Goal: Check status: Check status

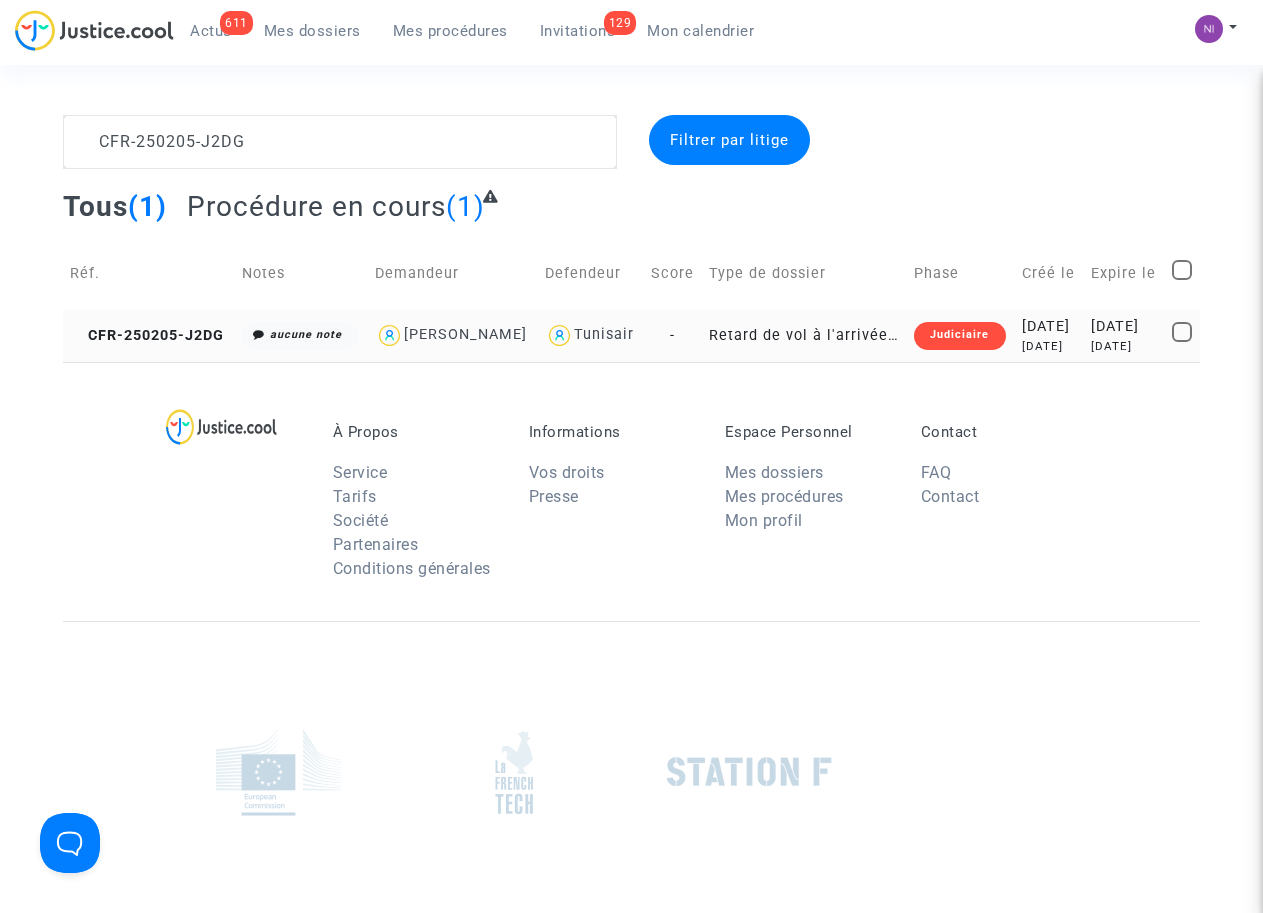
type textarea "CFR-250205-J2DG"
click at [1117, 324] on div "[DATE]" at bounding box center [1124, 327] width 67 height 22
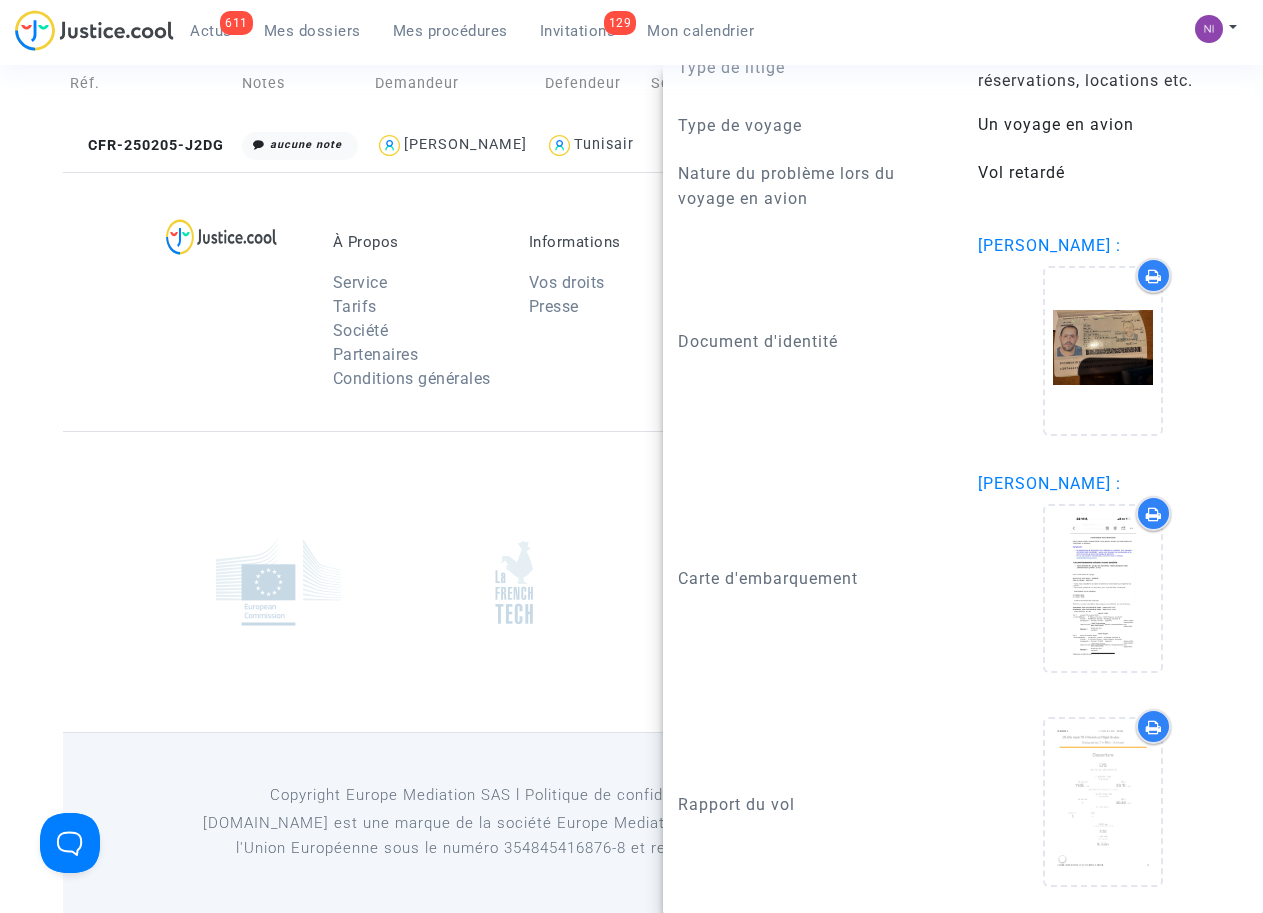
scroll to position [191, 0]
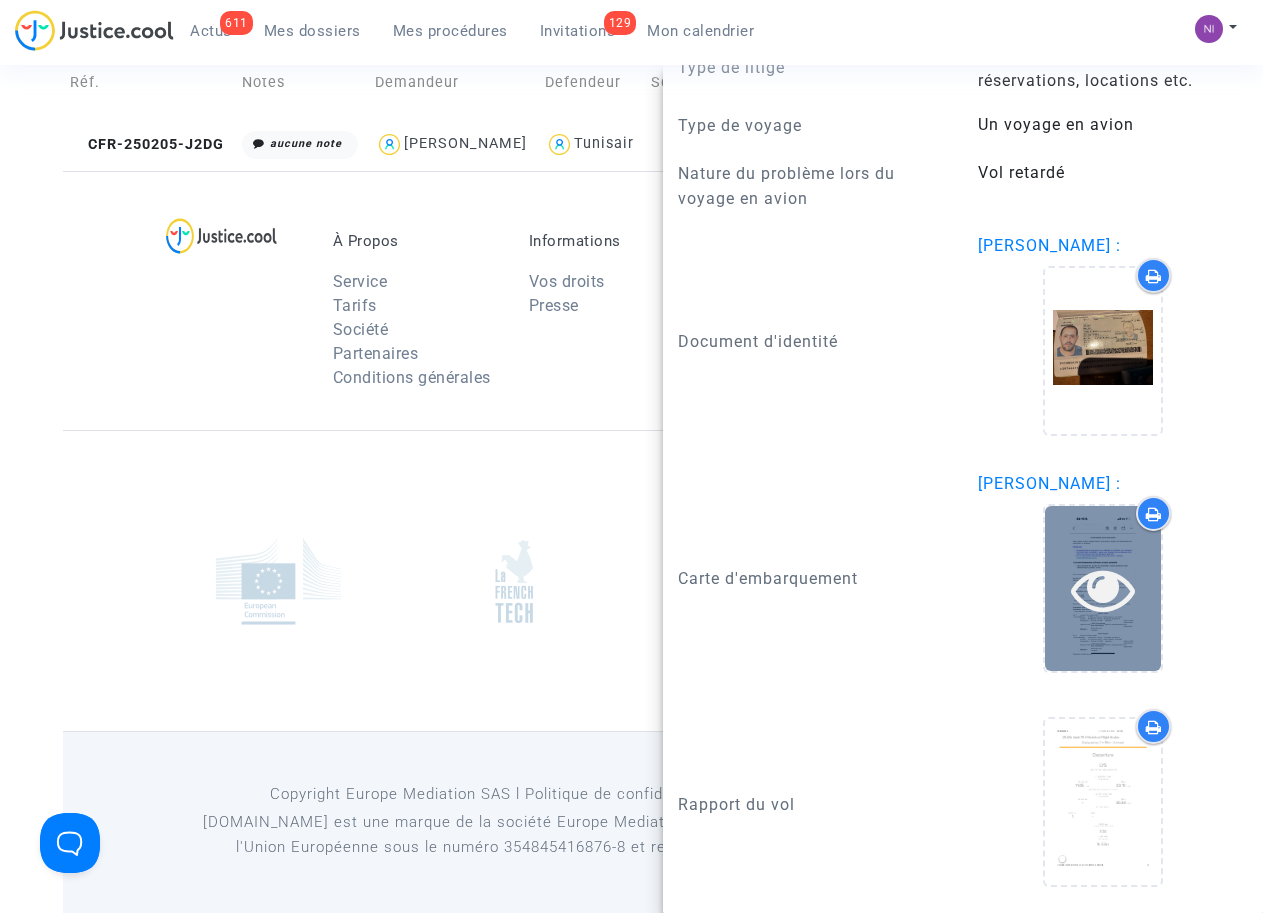
click at [1104, 592] on icon at bounding box center [1103, 589] width 65 height 64
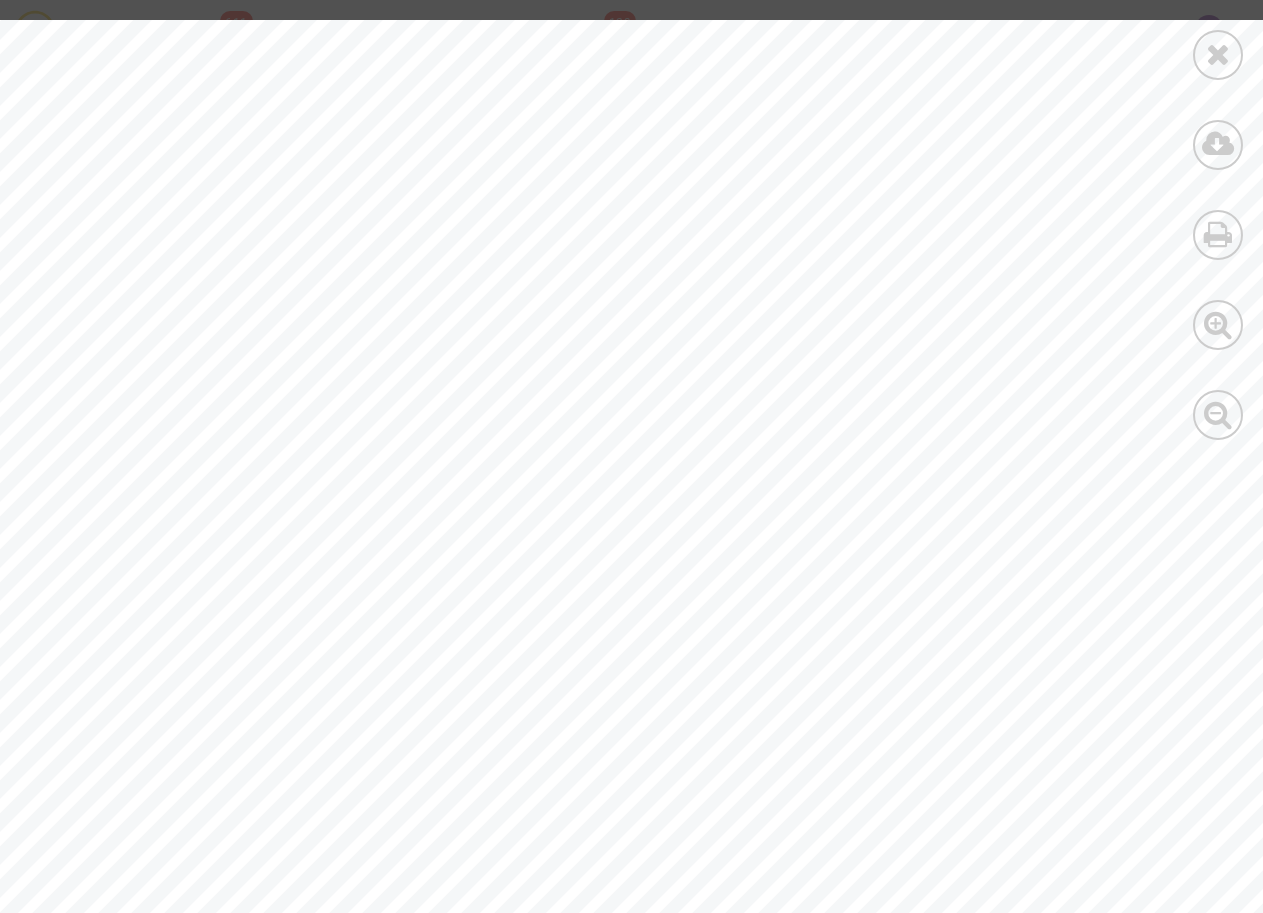
scroll to position [644, 0]
drag, startPoint x: 423, startPoint y: 603, endPoint x: 491, endPoint y: 601, distance: 68.0
click at [491, 601] on div at bounding box center [674, 330] width 1349 height 1908
click at [1215, 58] on icon at bounding box center [1218, 54] width 25 height 30
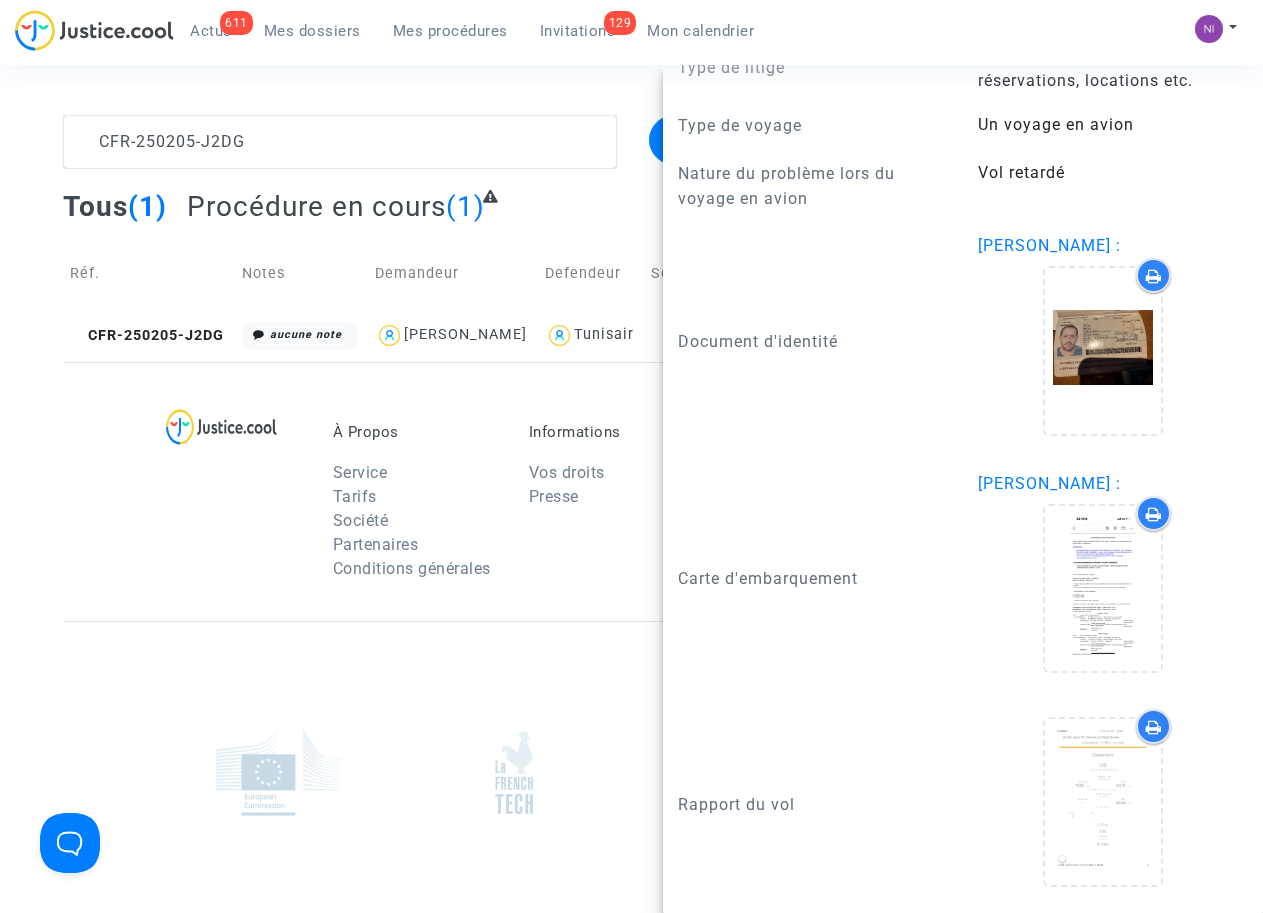
scroll to position [2021, 0]
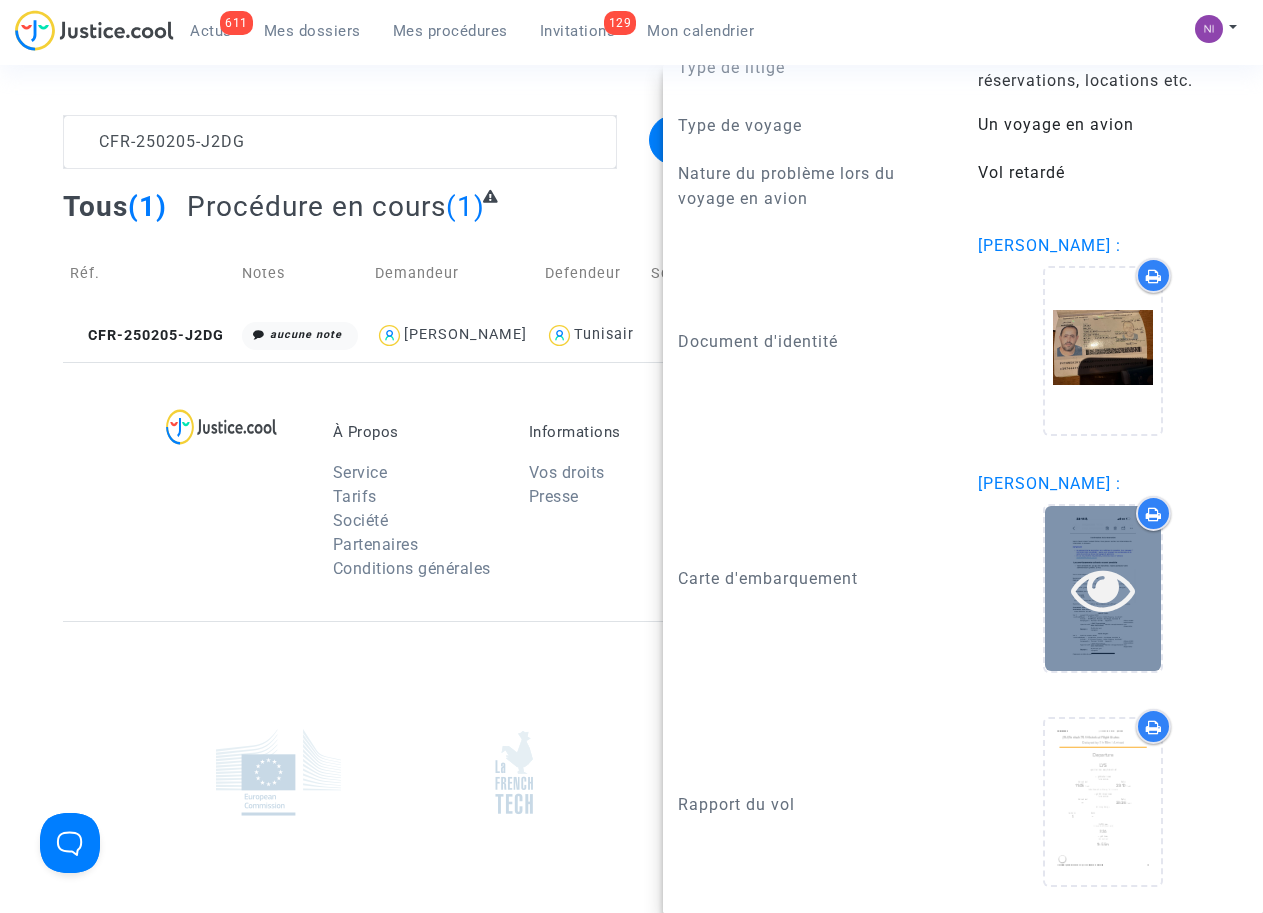
click at [1098, 581] on icon at bounding box center [1103, 589] width 65 height 64
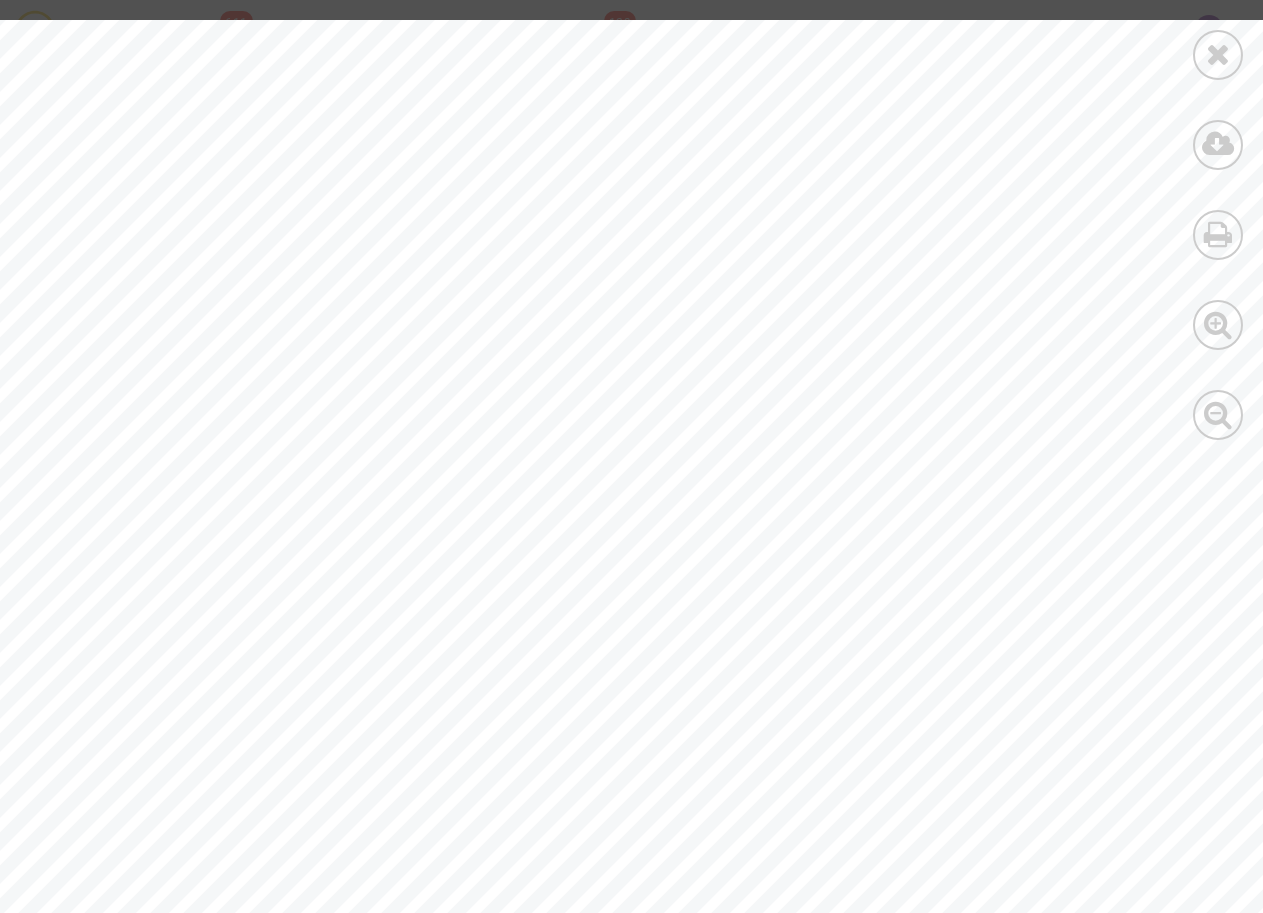
scroll to position [0, 0]
click at [1228, 53] on icon at bounding box center [1218, 54] width 25 height 30
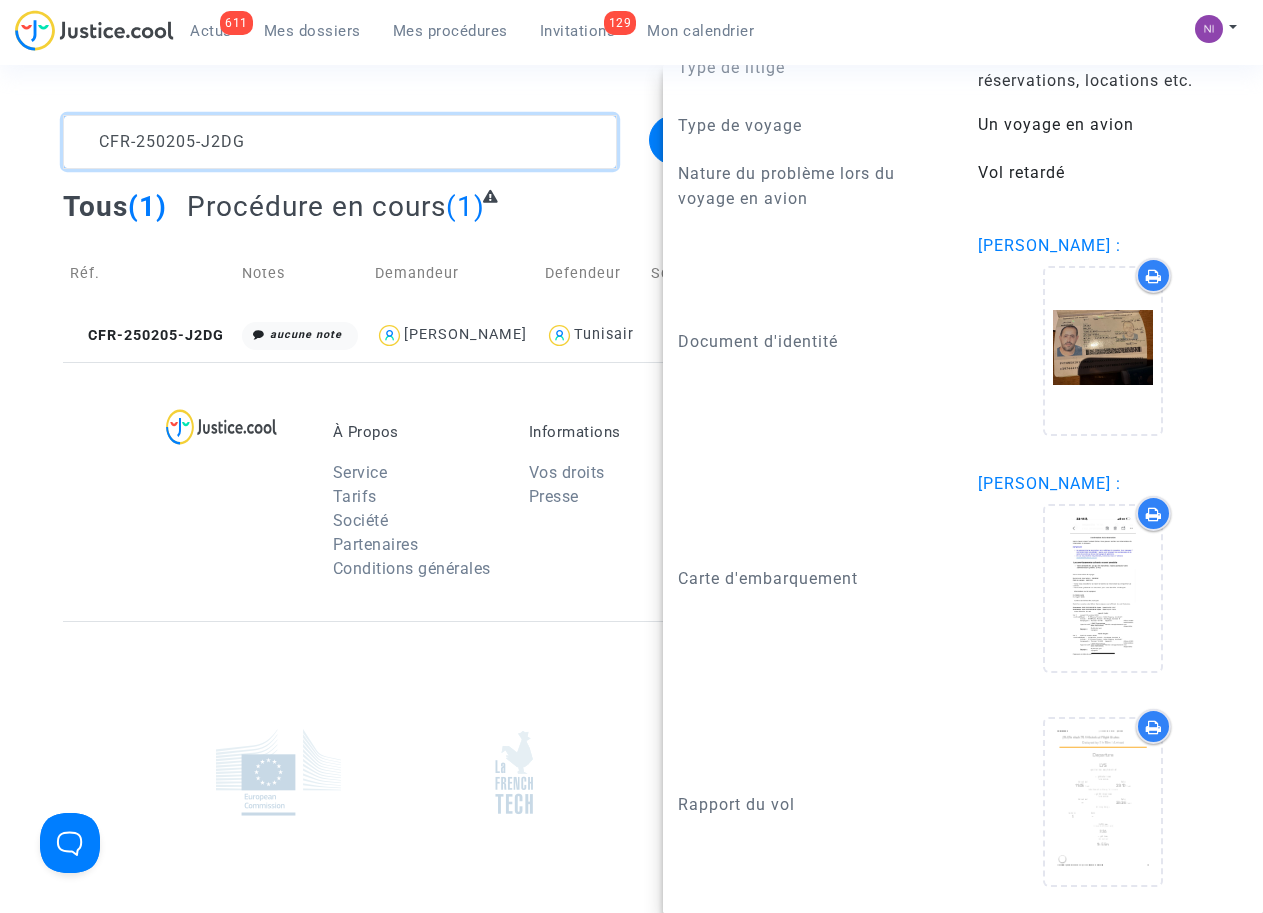
drag, startPoint x: 279, startPoint y: 138, endPoint x: 25, endPoint y: 142, distance: 254.0
click at [25, 142] on div "CFR-250205-J2DG Filtrer par litige Tous (1) Procédure en cours (1) Réf. Notes D…" at bounding box center [631, 238] width 1263 height 247
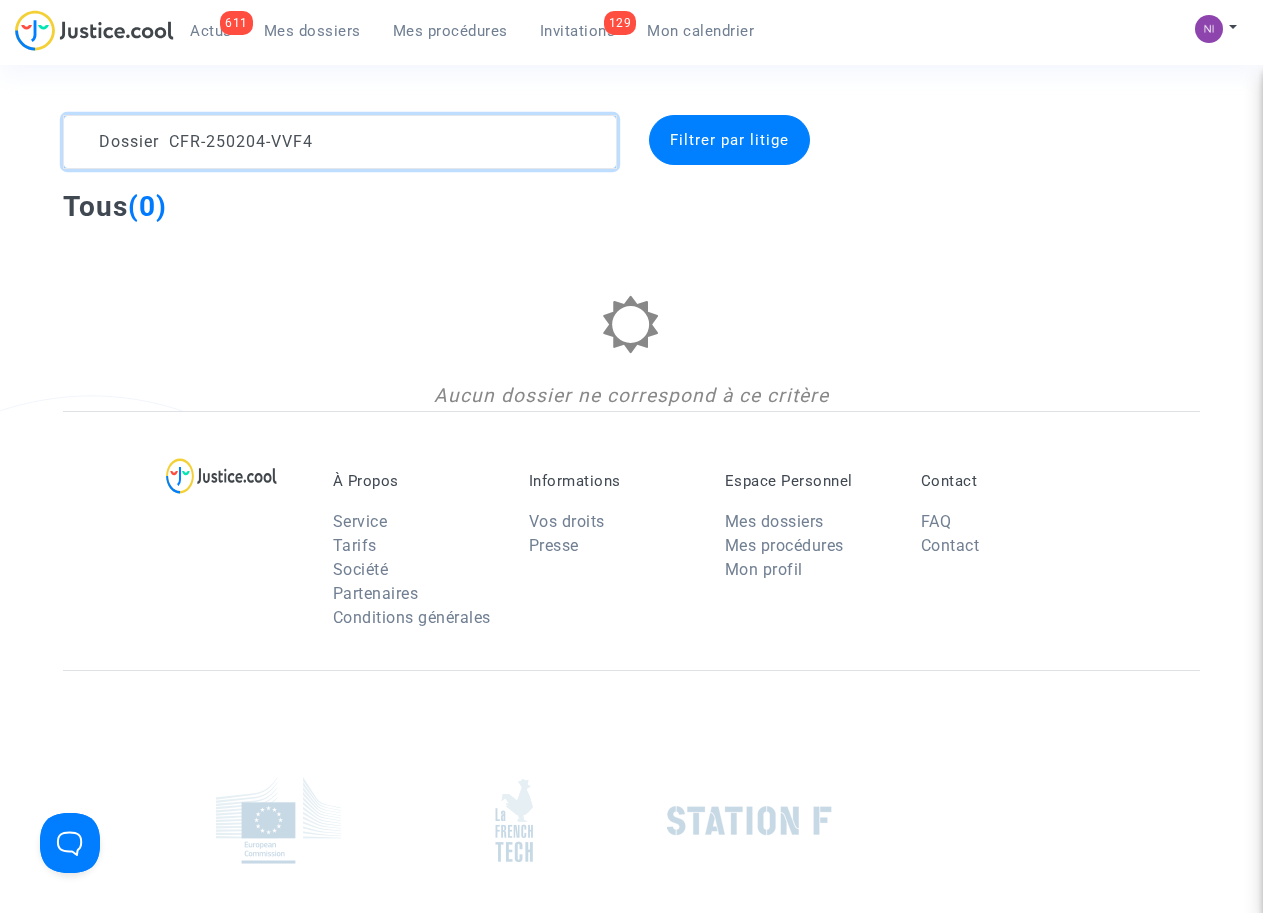
drag, startPoint x: 171, startPoint y: 135, endPoint x: 51, endPoint y: 134, distance: 120.0
click at [51, 134] on div "Dossier CFR-250204-VVF4" at bounding box center [339, 142] width 583 height 54
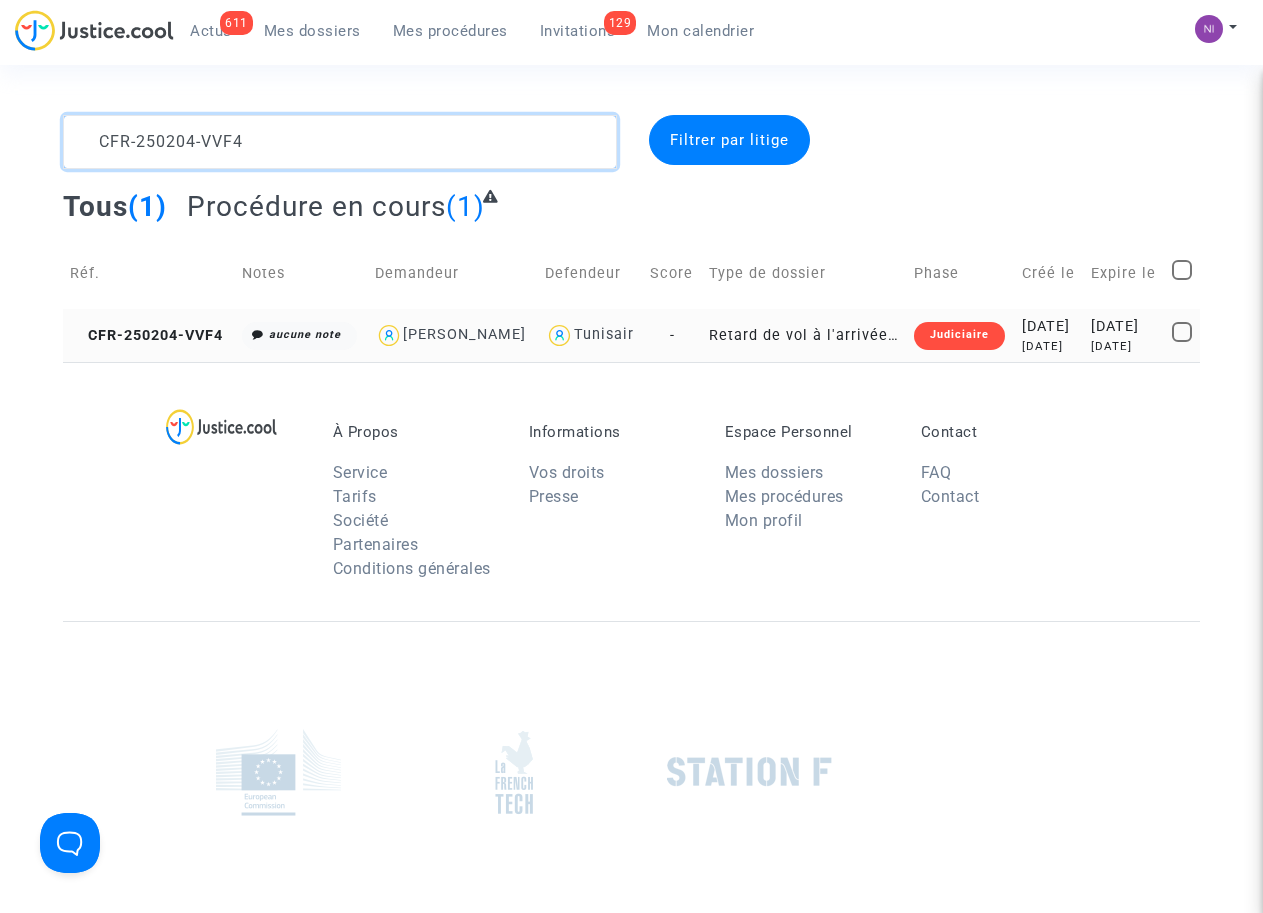
type textarea "CFR-250204-VVF4"
click at [1138, 341] on div "[DATE]" at bounding box center [1124, 346] width 67 height 17
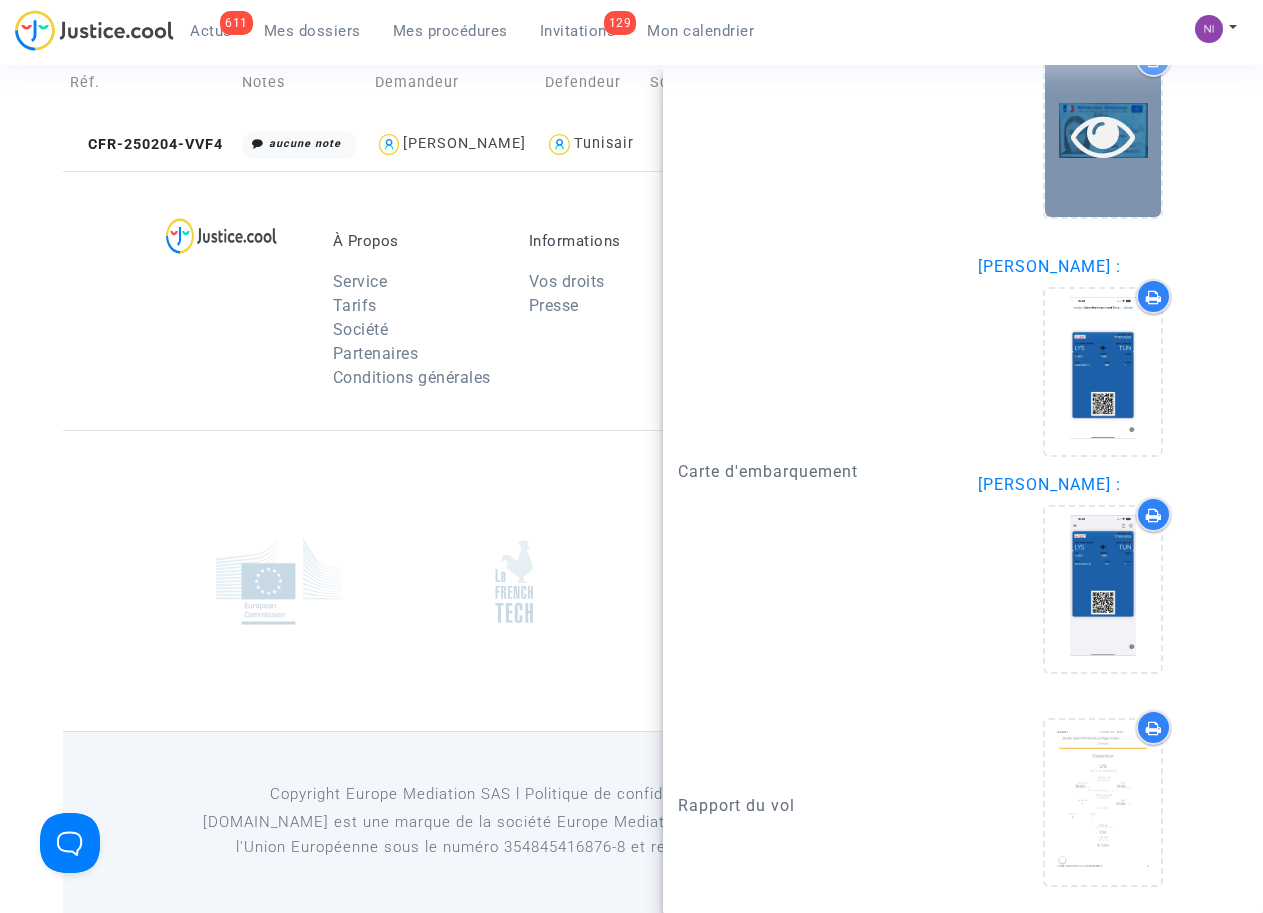
scroll to position [2463, 0]
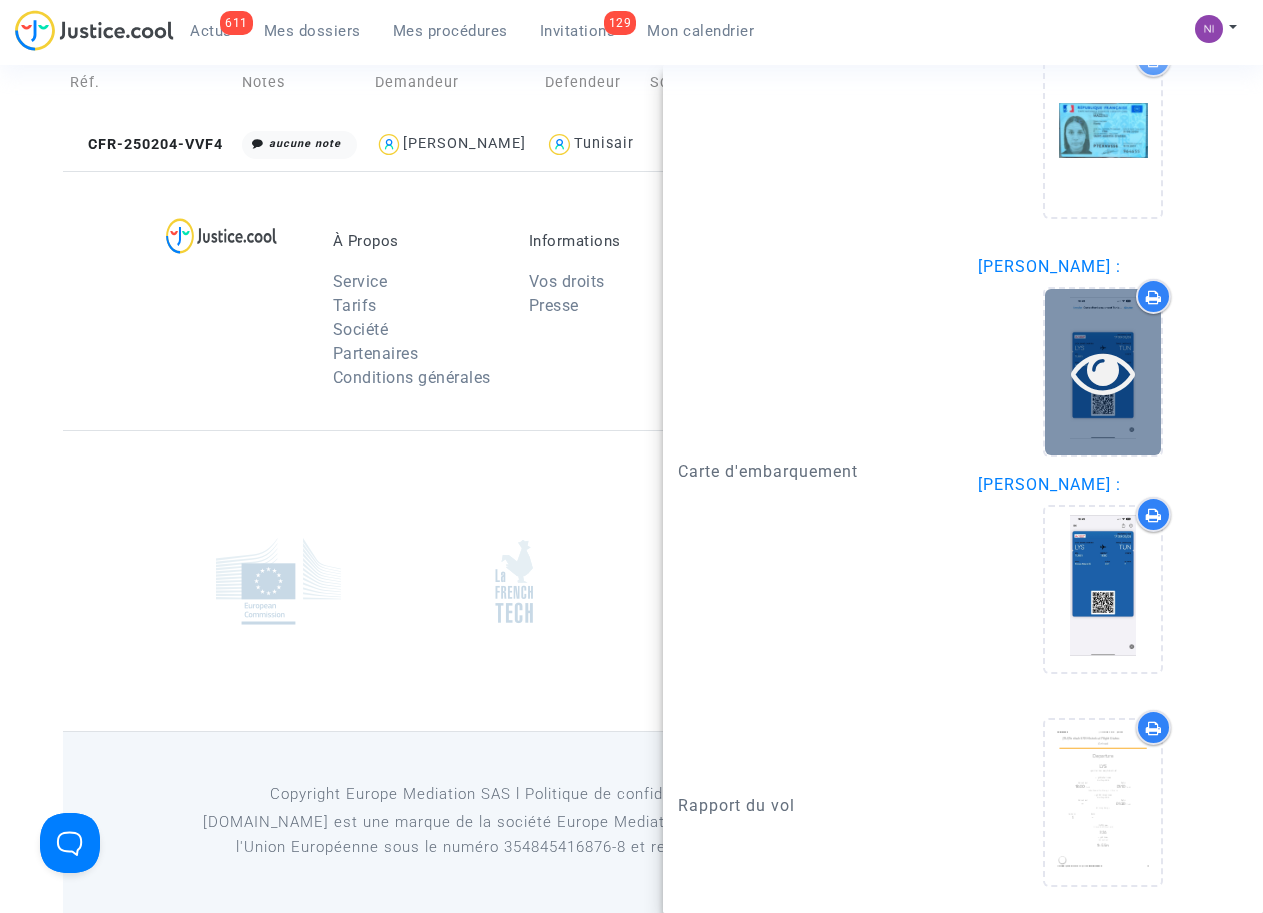
click at [1092, 376] on icon at bounding box center [1103, 372] width 65 height 64
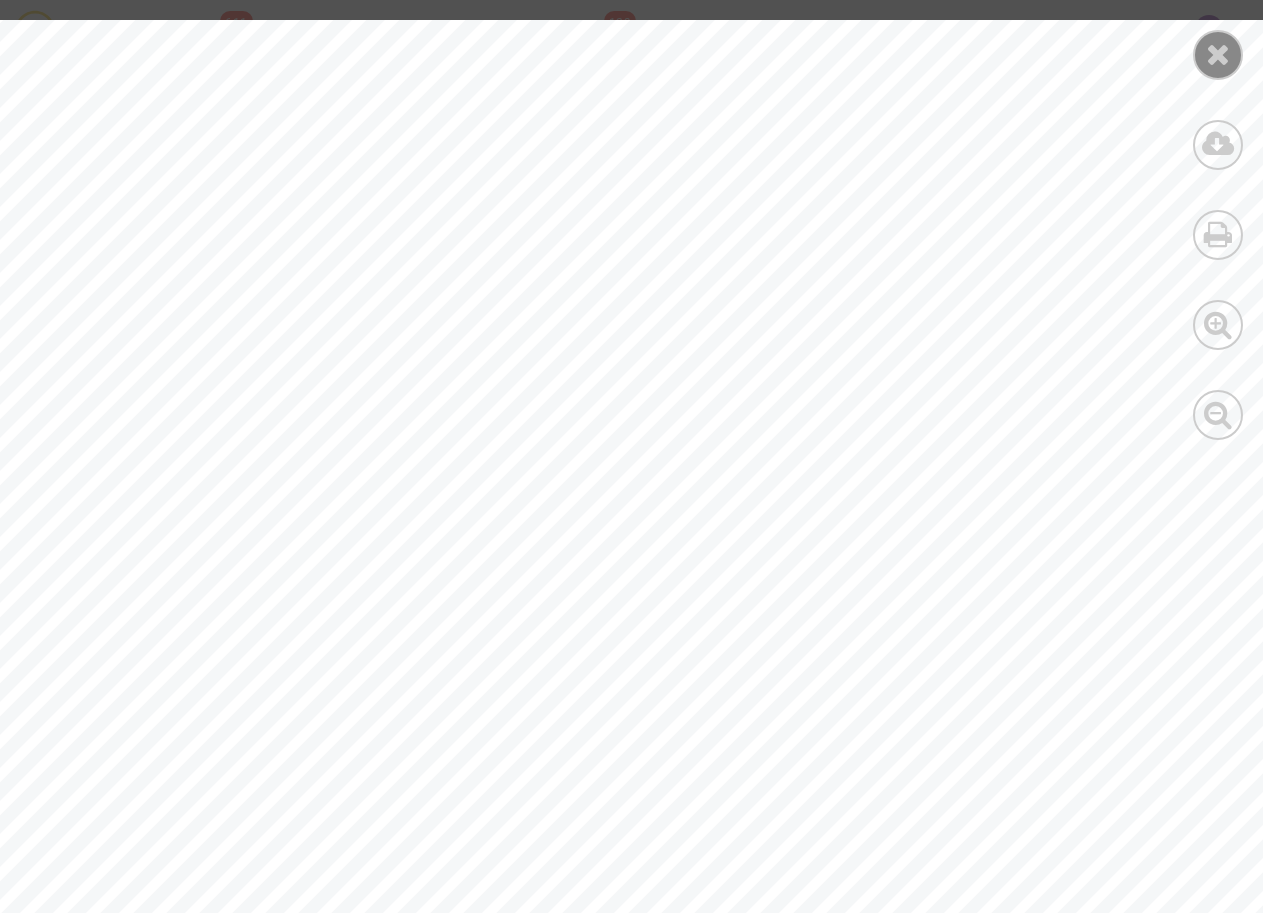
scroll to position [414, 0]
click at [1228, 62] on icon at bounding box center [1218, 54] width 25 height 30
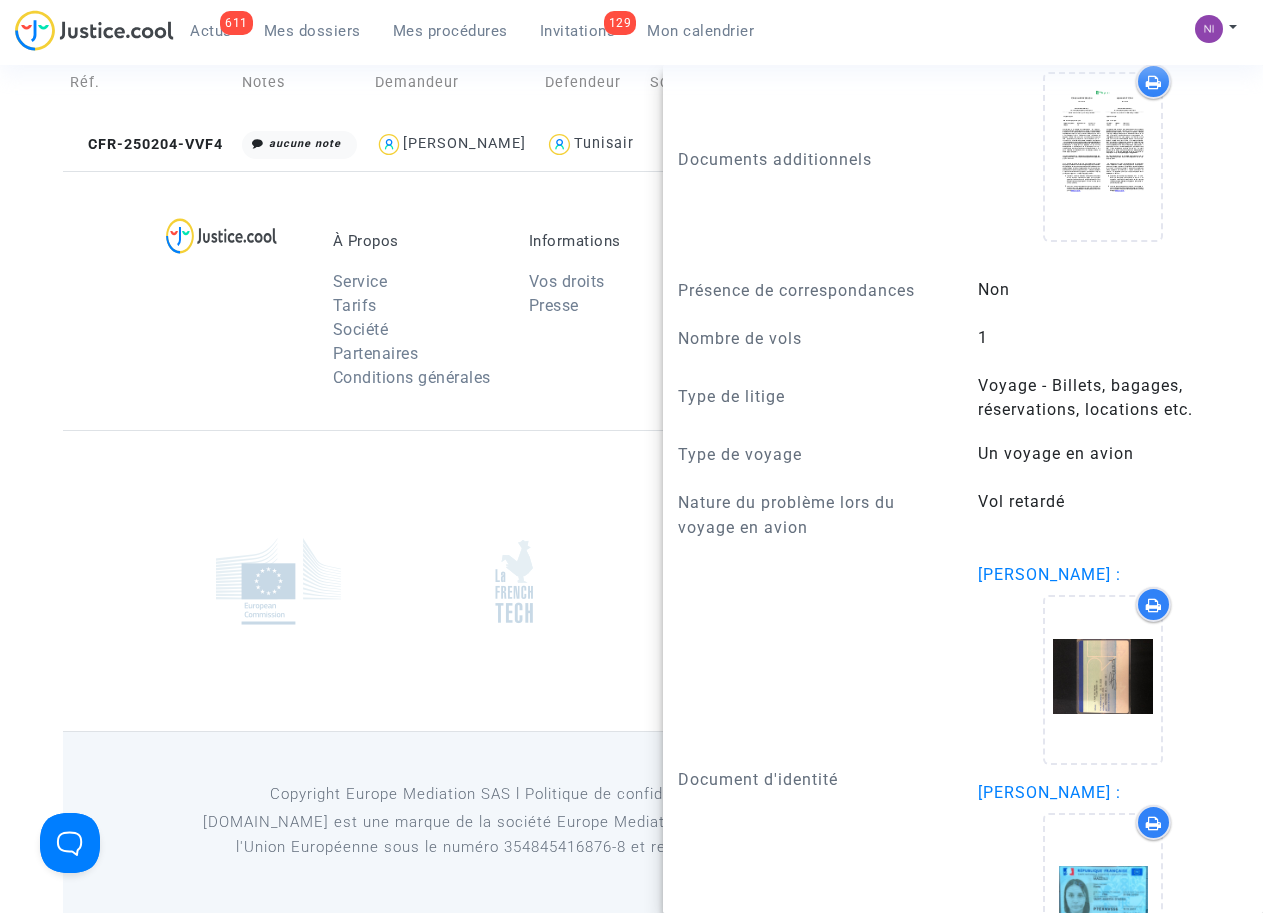
scroll to position [1699, 0]
click at [464, 512] on div at bounding box center [631, 580] width 1137 height 301
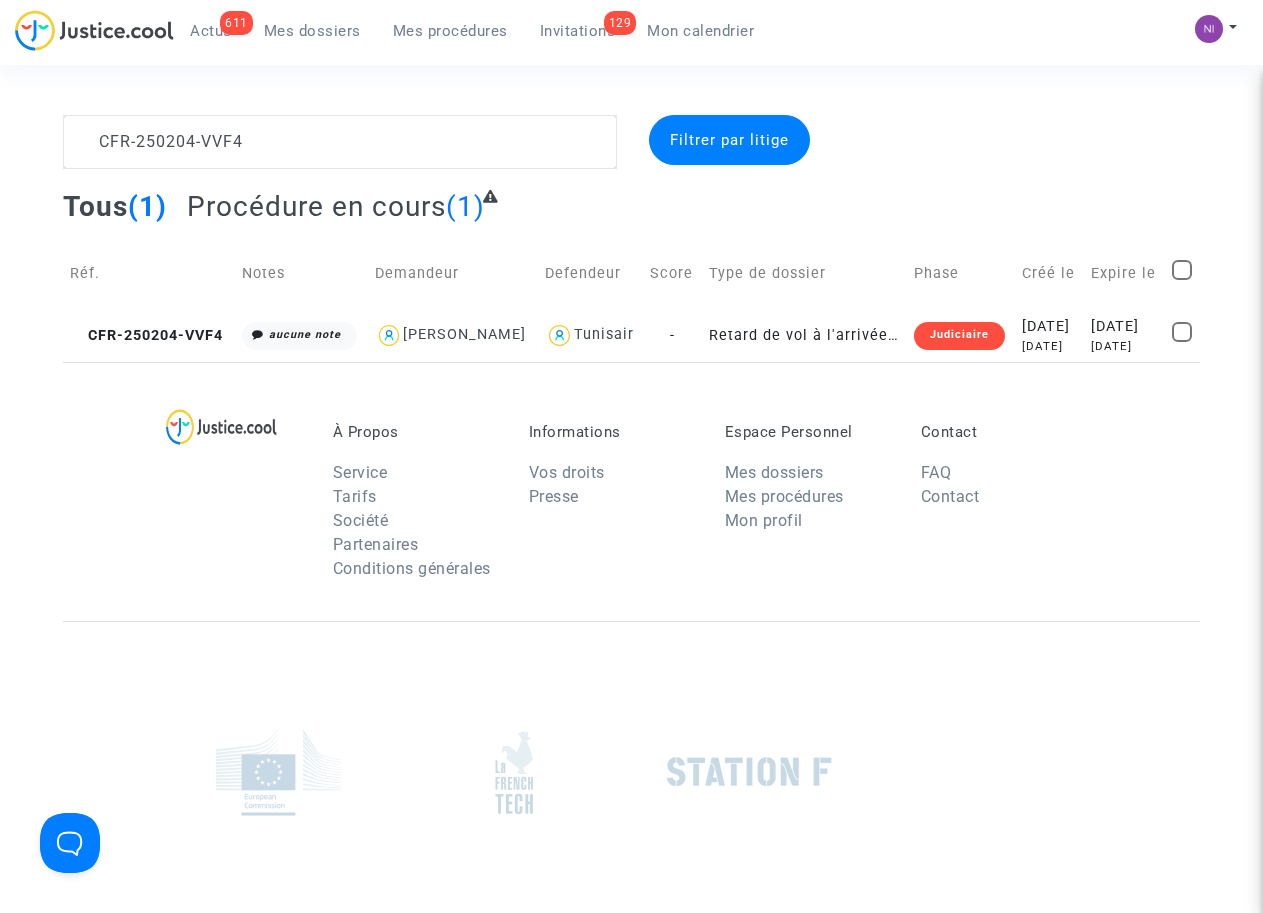
scroll to position [0, 0]
click at [1124, 341] on div "[DATE]" at bounding box center [1124, 346] width 67 height 17
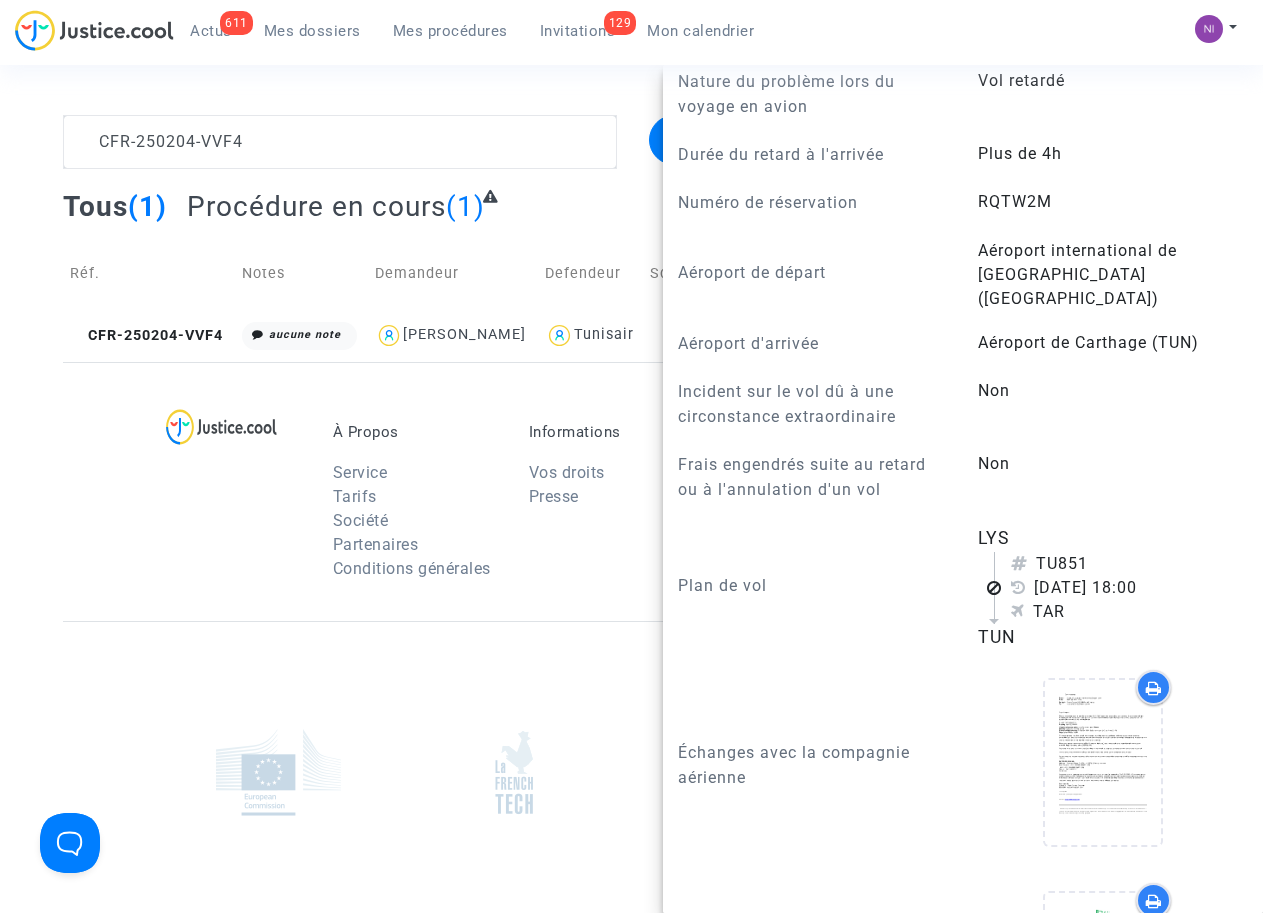
scroll to position [890, 0]
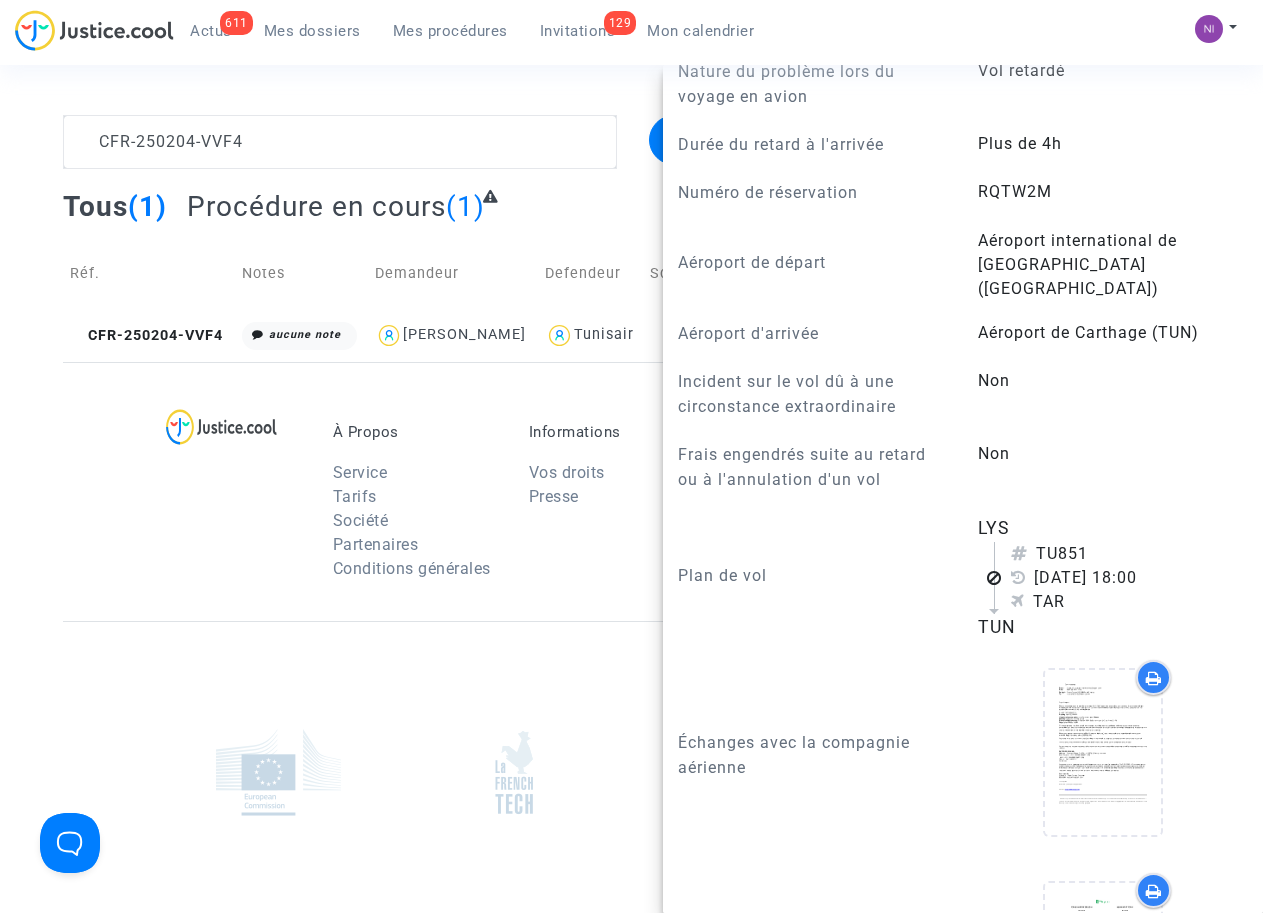
click at [137, 560] on div "À Propos Service Tarifs Société Partenaires Conditions générales Informations V…" at bounding box center [631, 491] width 1137 height 259
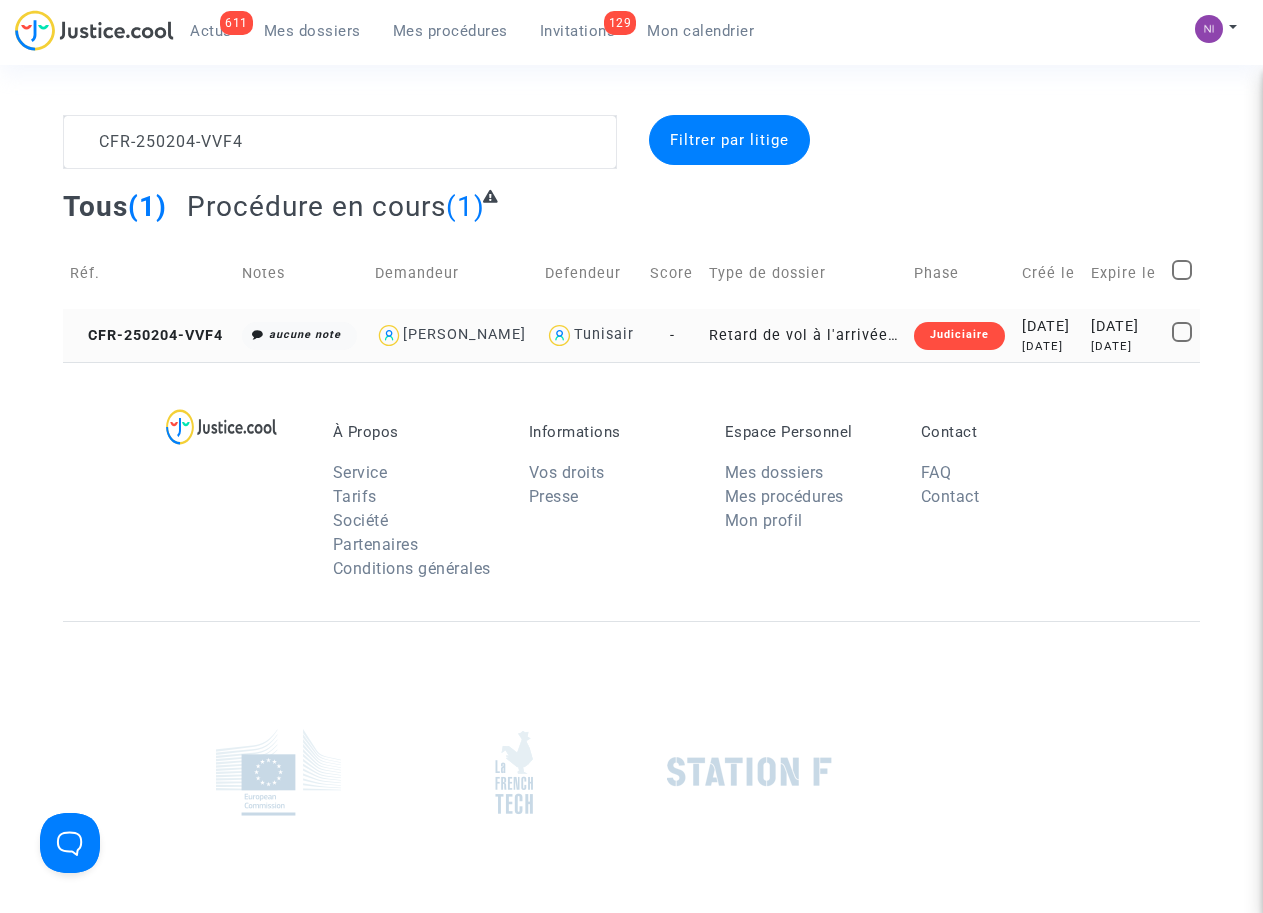
click at [1091, 341] on div "[DATE]" at bounding box center [1124, 346] width 67 height 17
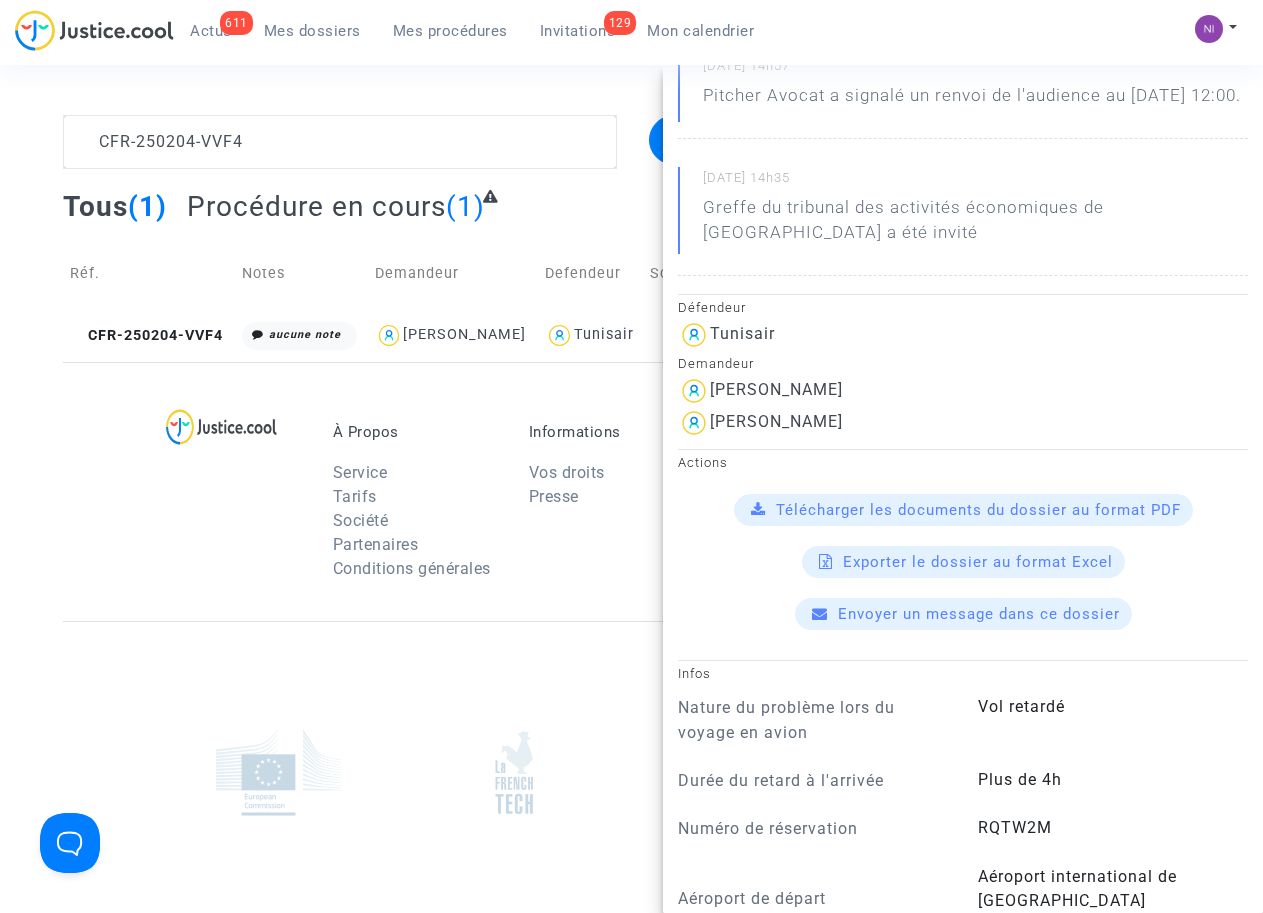
scroll to position [254, 0]
drag, startPoint x: 826, startPoint y: 414, endPoint x: 706, endPoint y: 403, distance: 120.5
click at [706, 403] on div "[PERSON_NAME]" at bounding box center [963, 391] width 570 height 32
drag, startPoint x: 706, startPoint y: 403, endPoint x: 728, endPoint y: 408, distance: 22.6
copy div "[PERSON_NAME]"
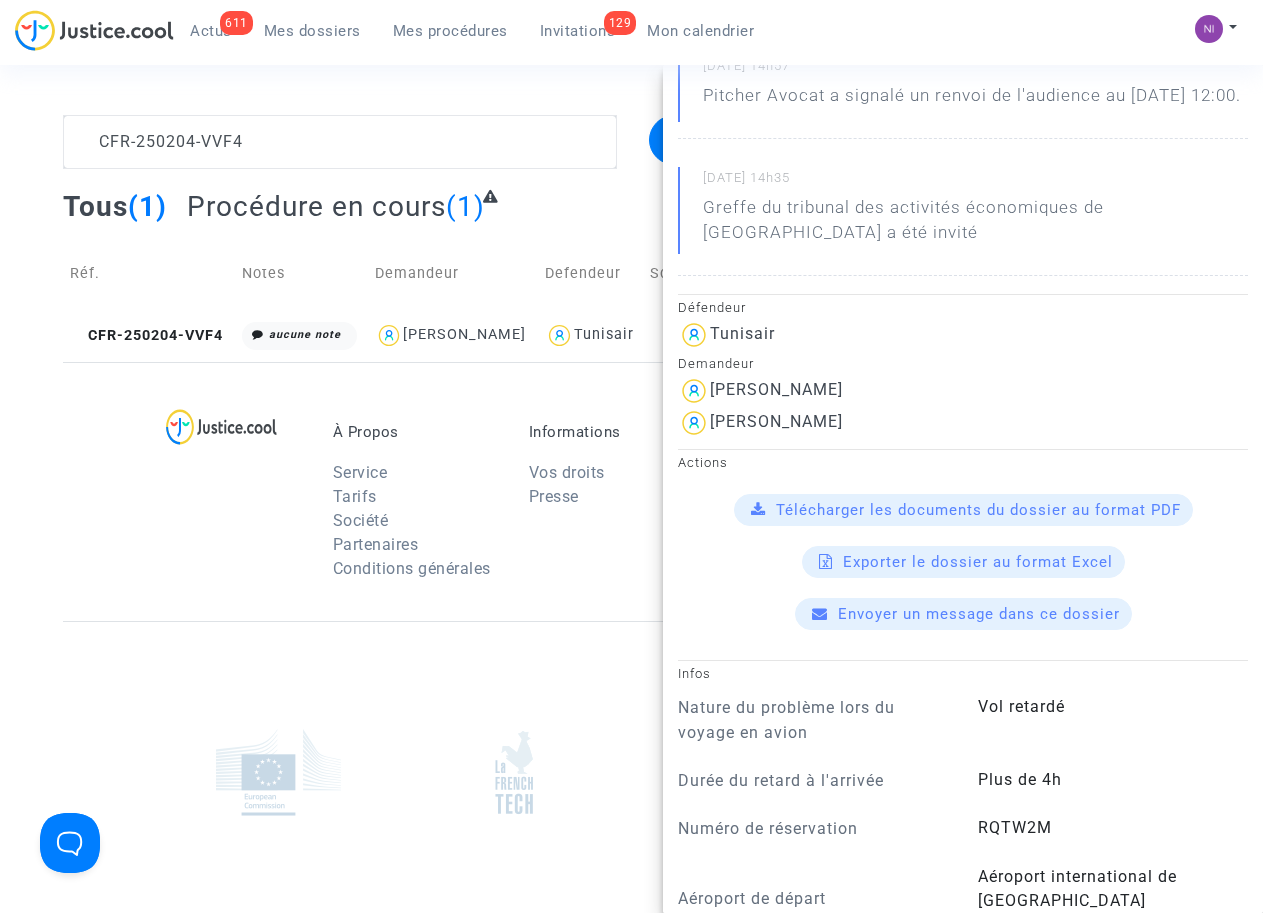
click at [853, 351] on div "Tunisair" at bounding box center [963, 335] width 570 height 32
drag, startPoint x: 710, startPoint y: 439, endPoint x: 845, endPoint y: 437, distance: 135.0
click at [845, 437] on div "[PERSON_NAME]" at bounding box center [963, 423] width 570 height 32
drag, startPoint x: 845, startPoint y: 437, endPoint x: 778, endPoint y: 440, distance: 67.1
copy div "[PERSON_NAME]"
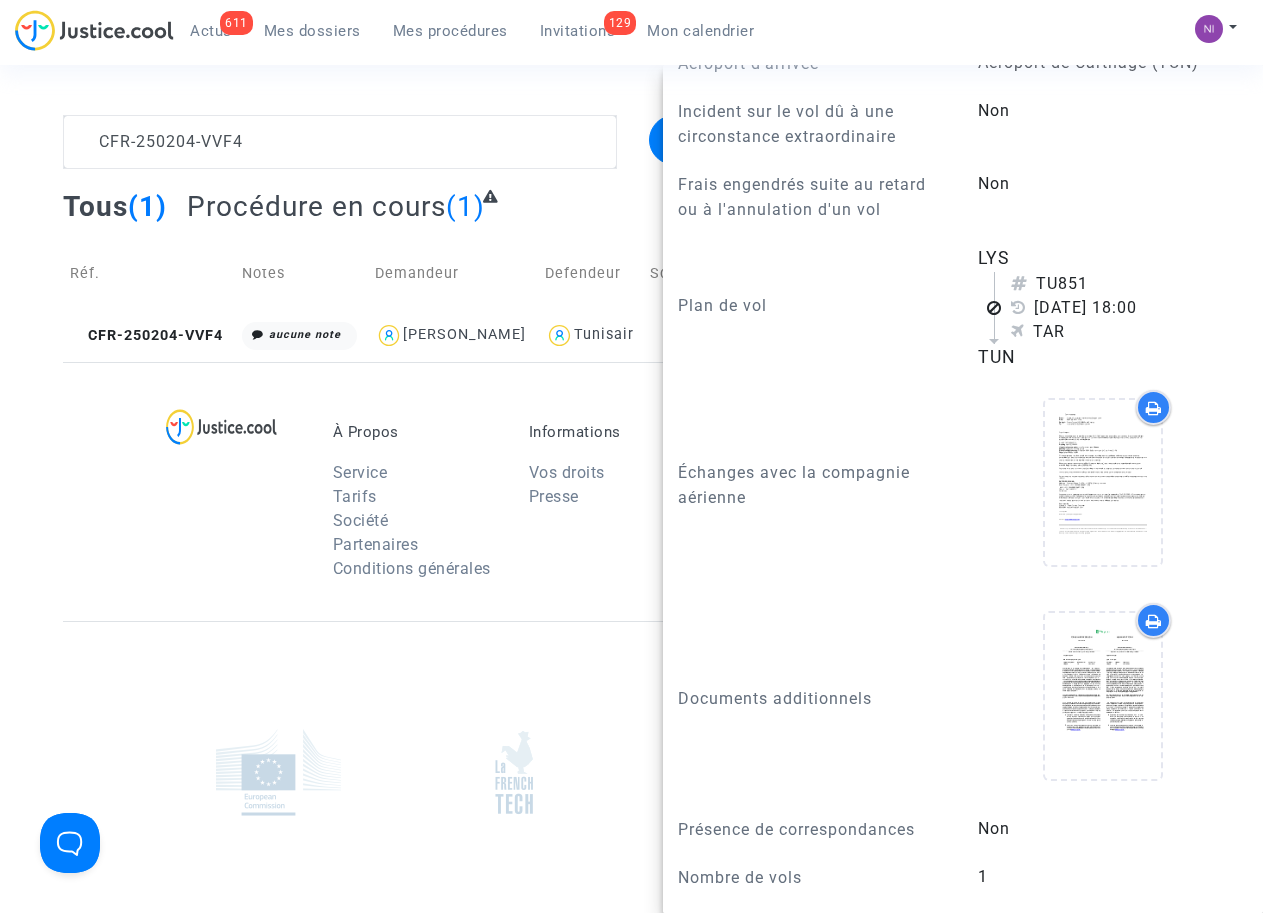
scroll to position [1144, 0]
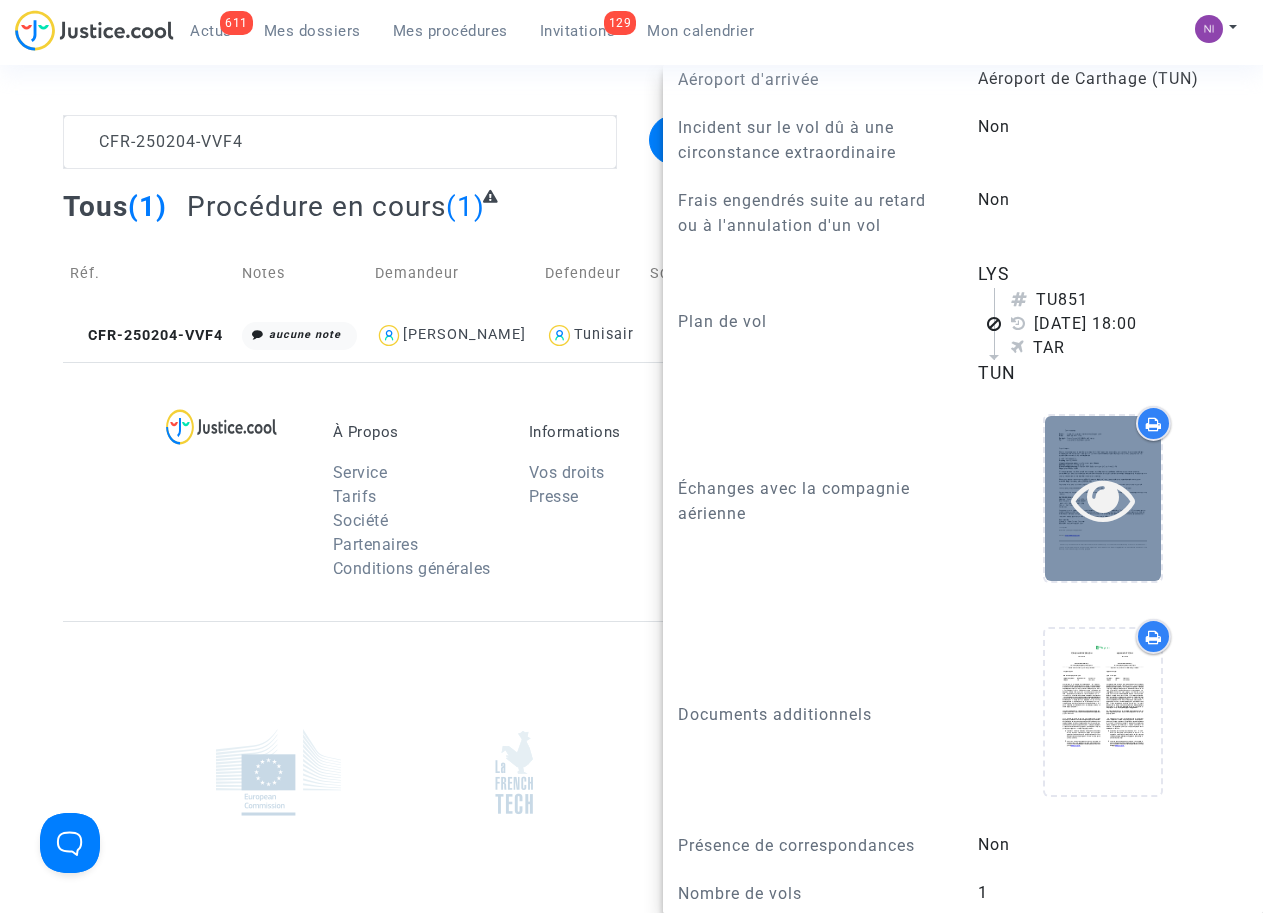
click at [1086, 500] on icon at bounding box center [1103, 499] width 65 height 64
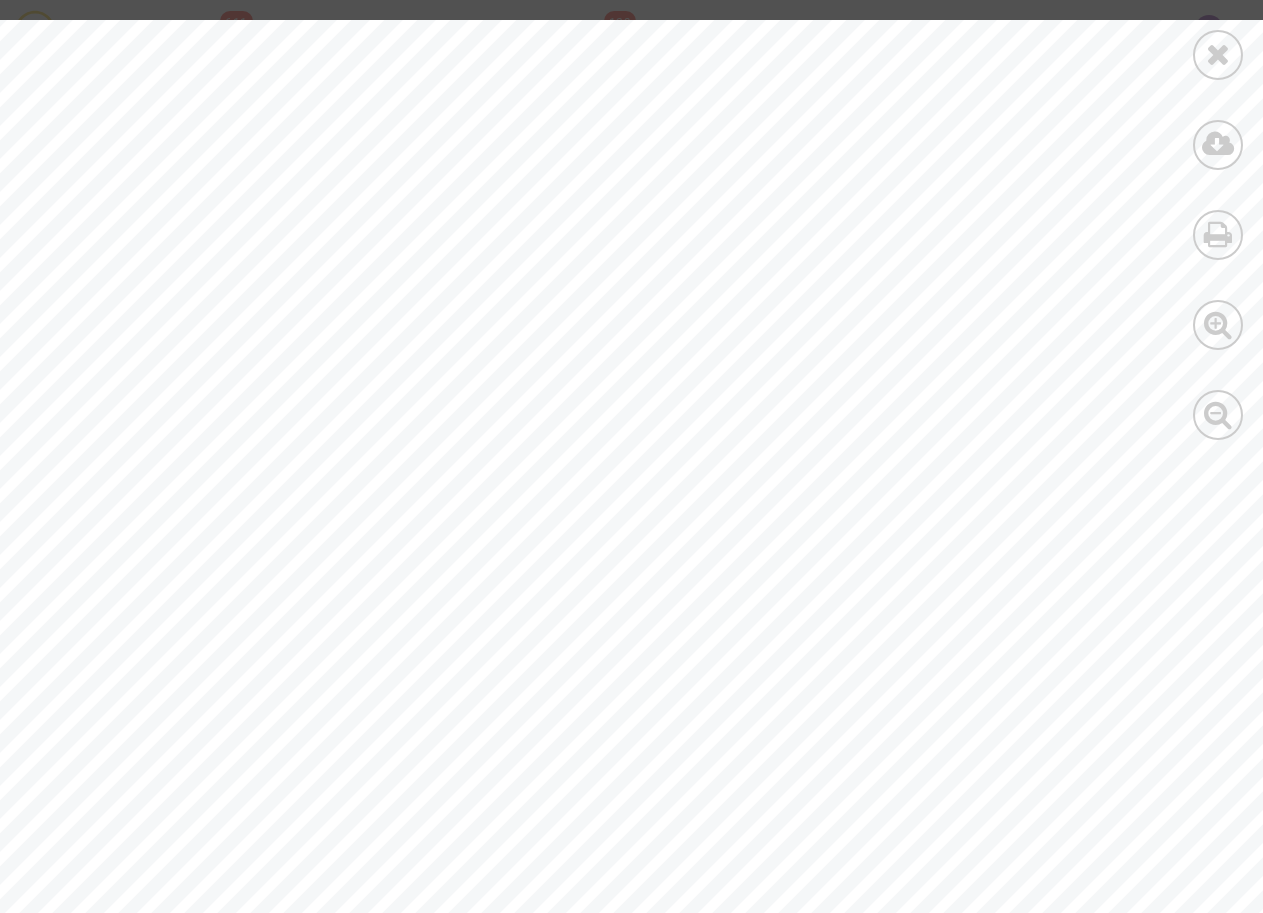
scroll to position [0, 0]
click at [1240, 55] on div at bounding box center [1218, 55] width 50 height 50
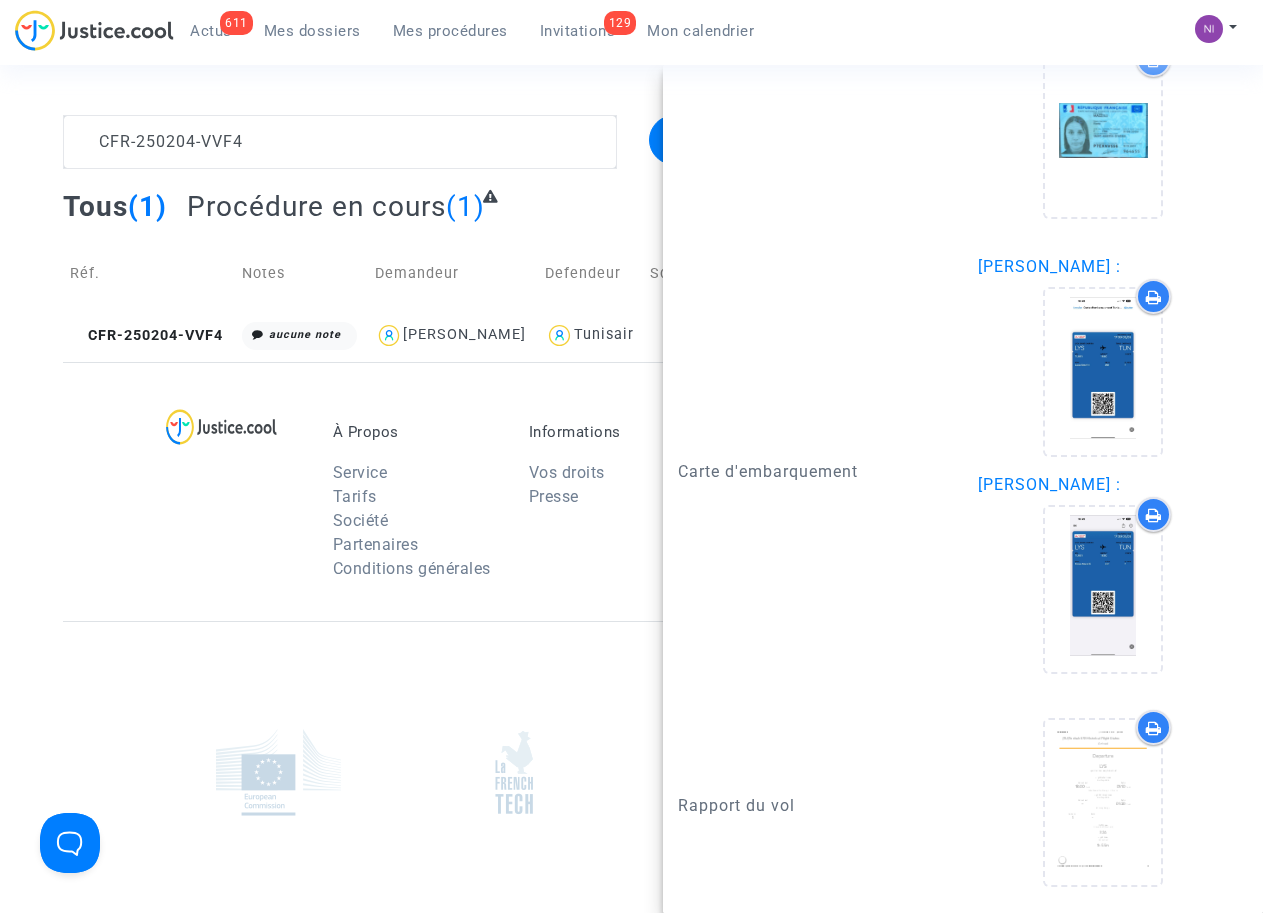
scroll to position [2463, 0]
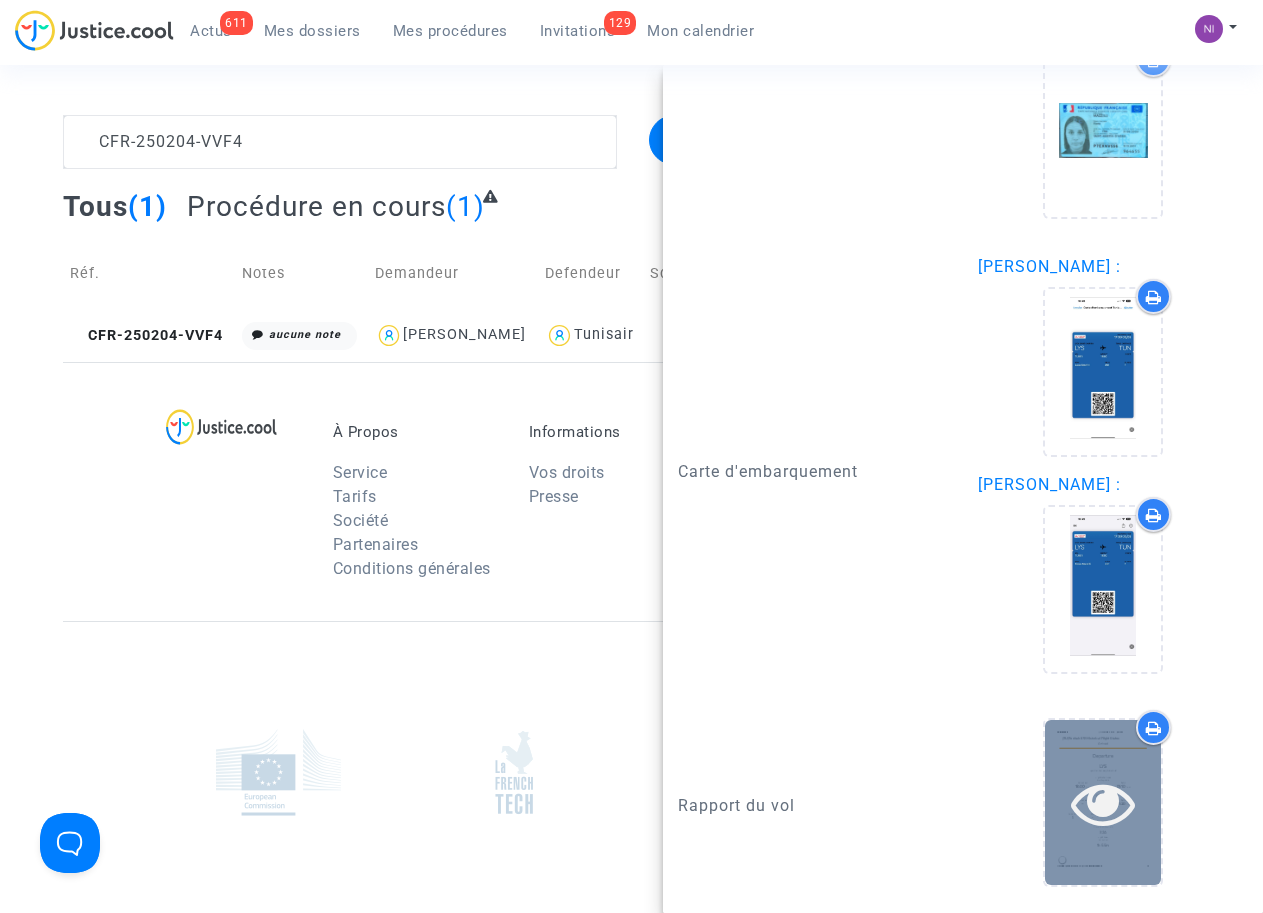
click at [1092, 811] on icon at bounding box center [1103, 803] width 65 height 64
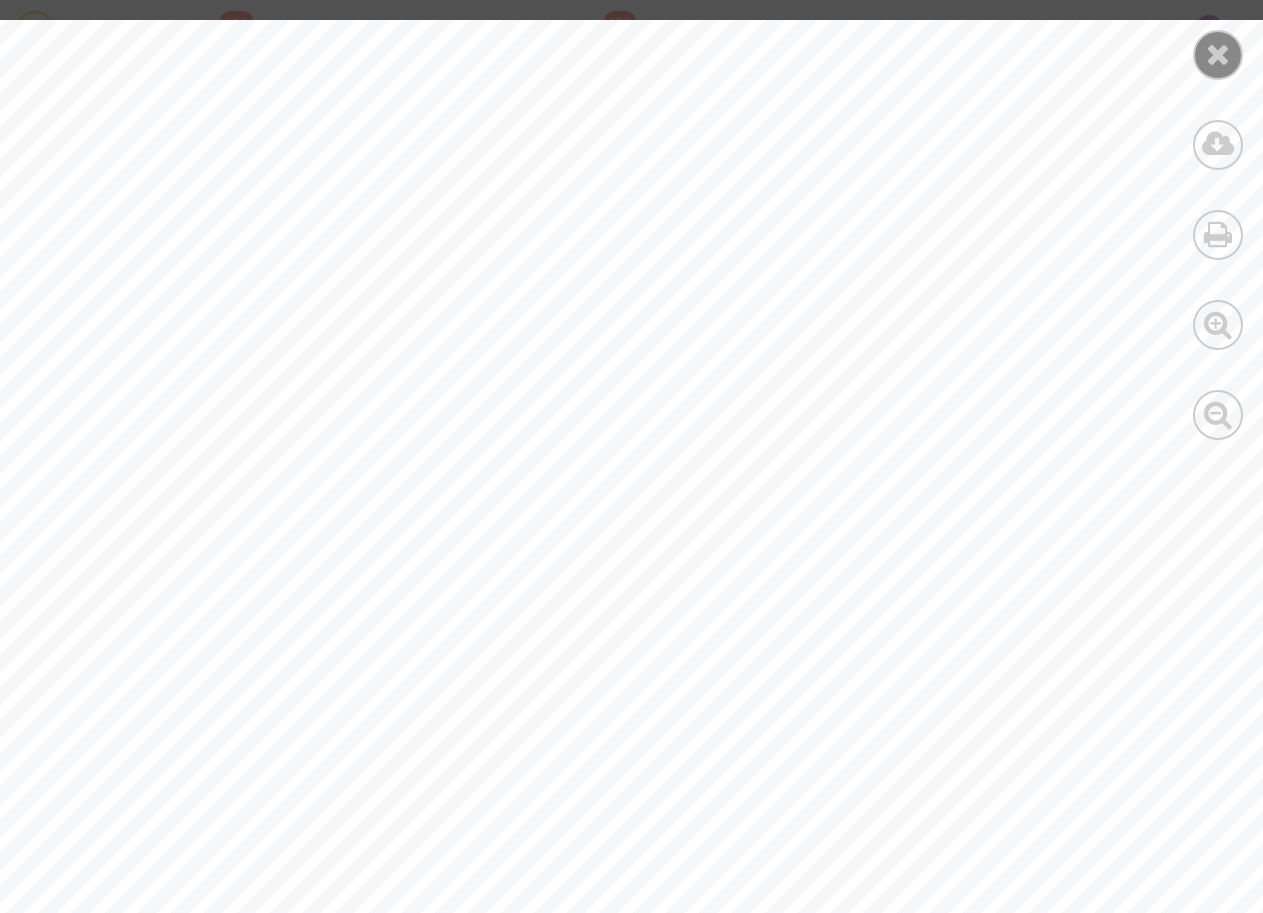
scroll to position [6038, 0]
click at [1212, 57] on icon at bounding box center [1218, 54] width 25 height 30
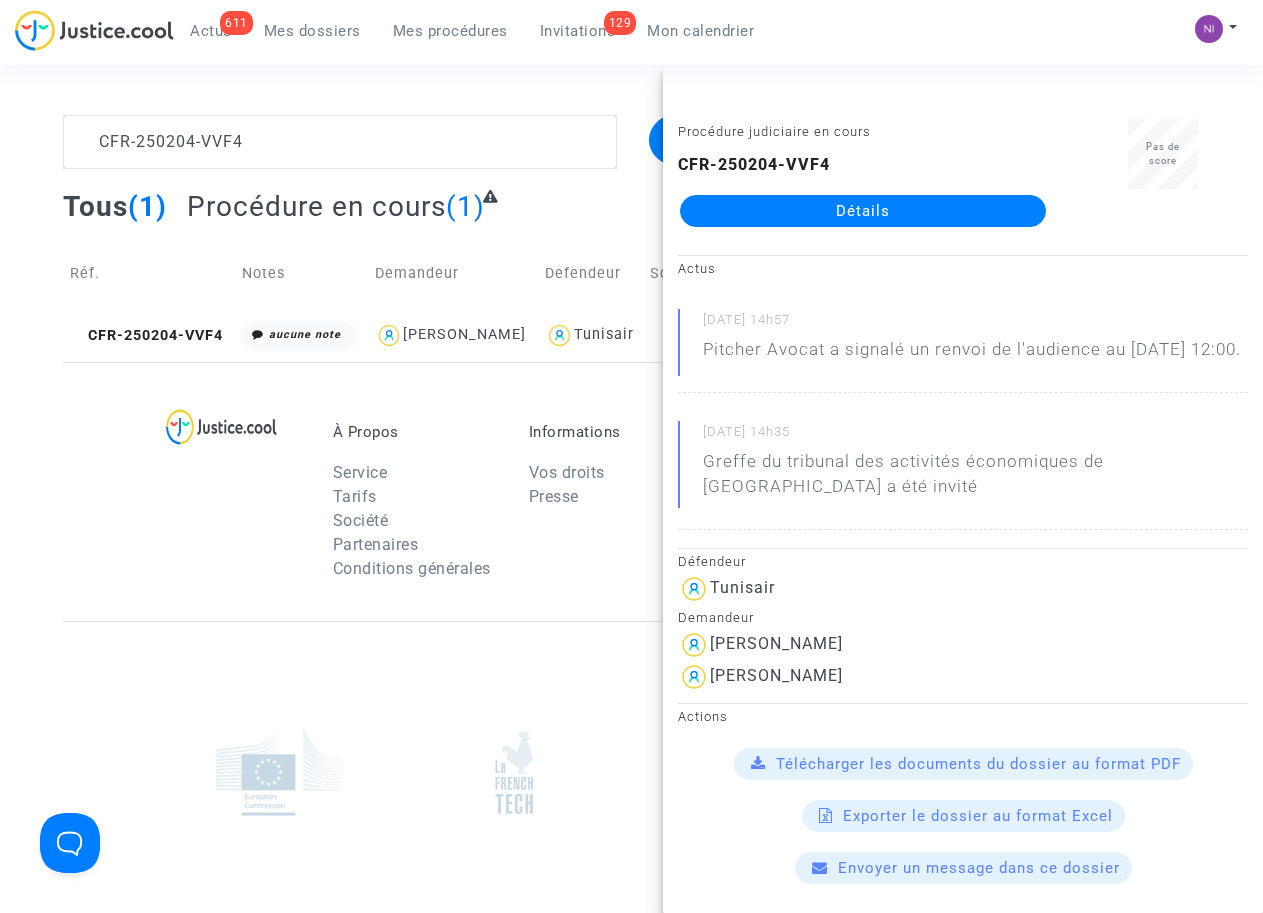
scroll to position [0, 0]
click at [199, 542] on div at bounding box center [239, 507] width 157 height 168
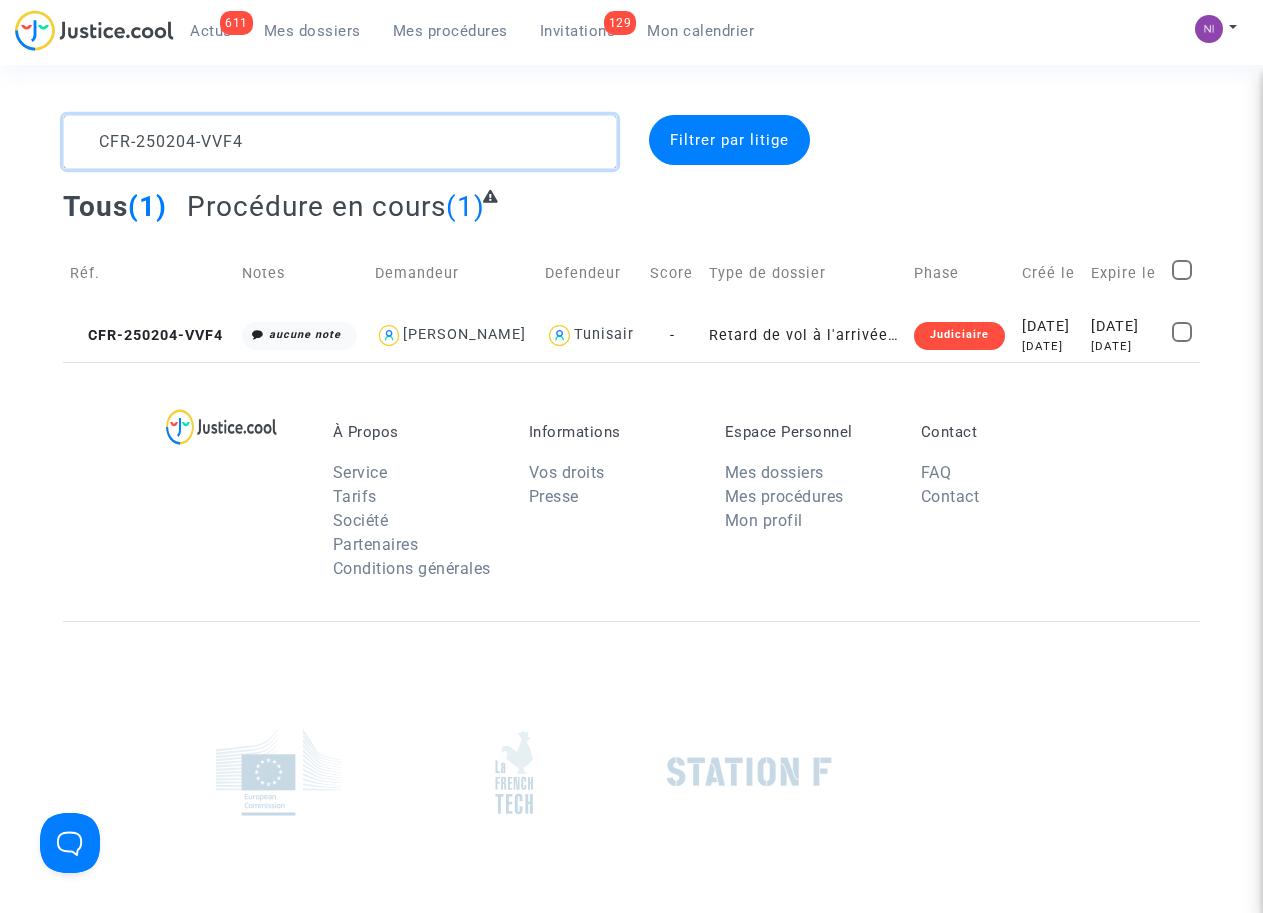
drag, startPoint x: 253, startPoint y: 141, endPoint x: 0, endPoint y: 121, distance: 253.8
click at [0, 121] on div "CFR-250204-VVF4 Filtrer par litige Tous (1) Procédure en cours (1) Réf. Notes D…" at bounding box center [631, 238] width 1263 height 247
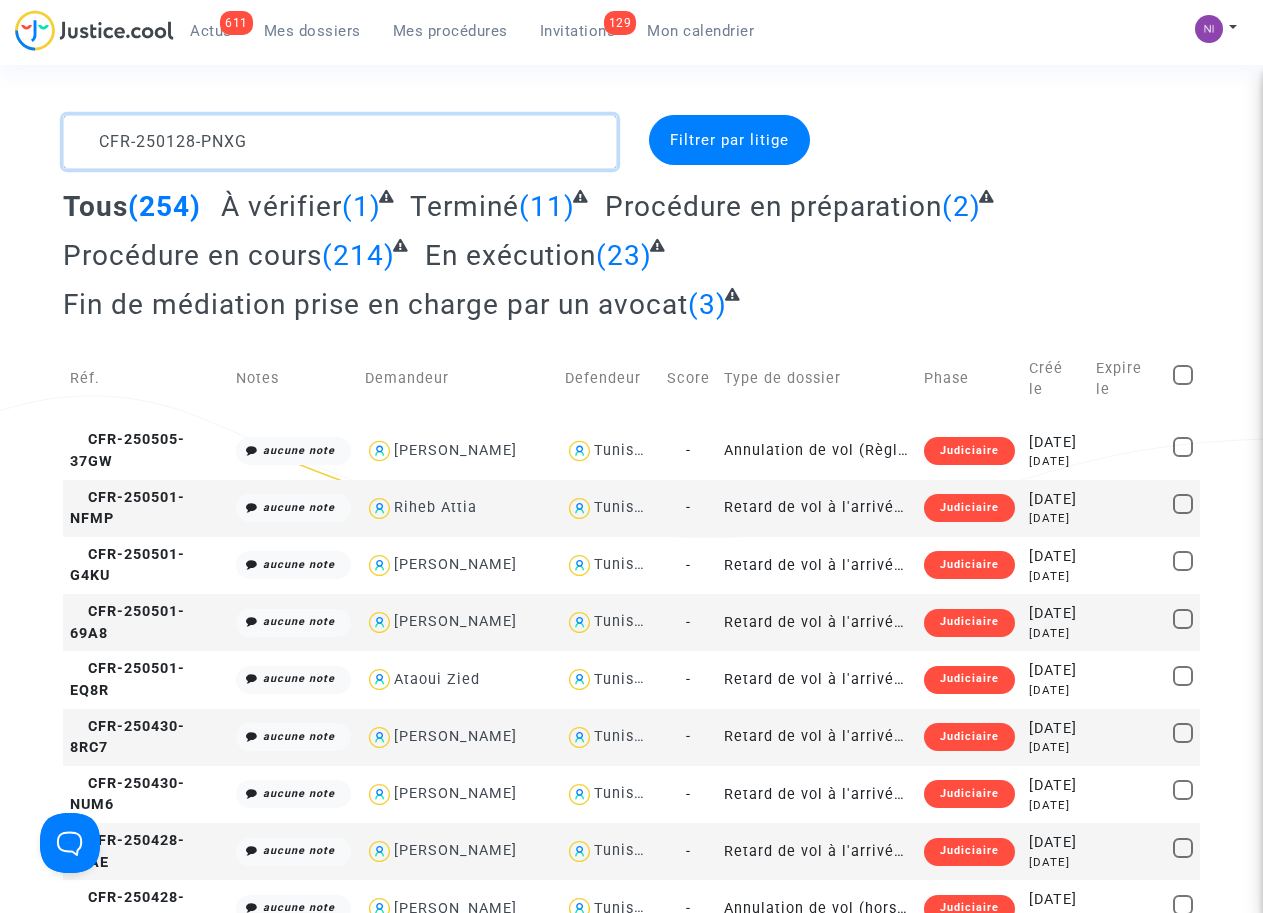
click at [382, 137] on textarea at bounding box center [339, 142] width 553 height 54
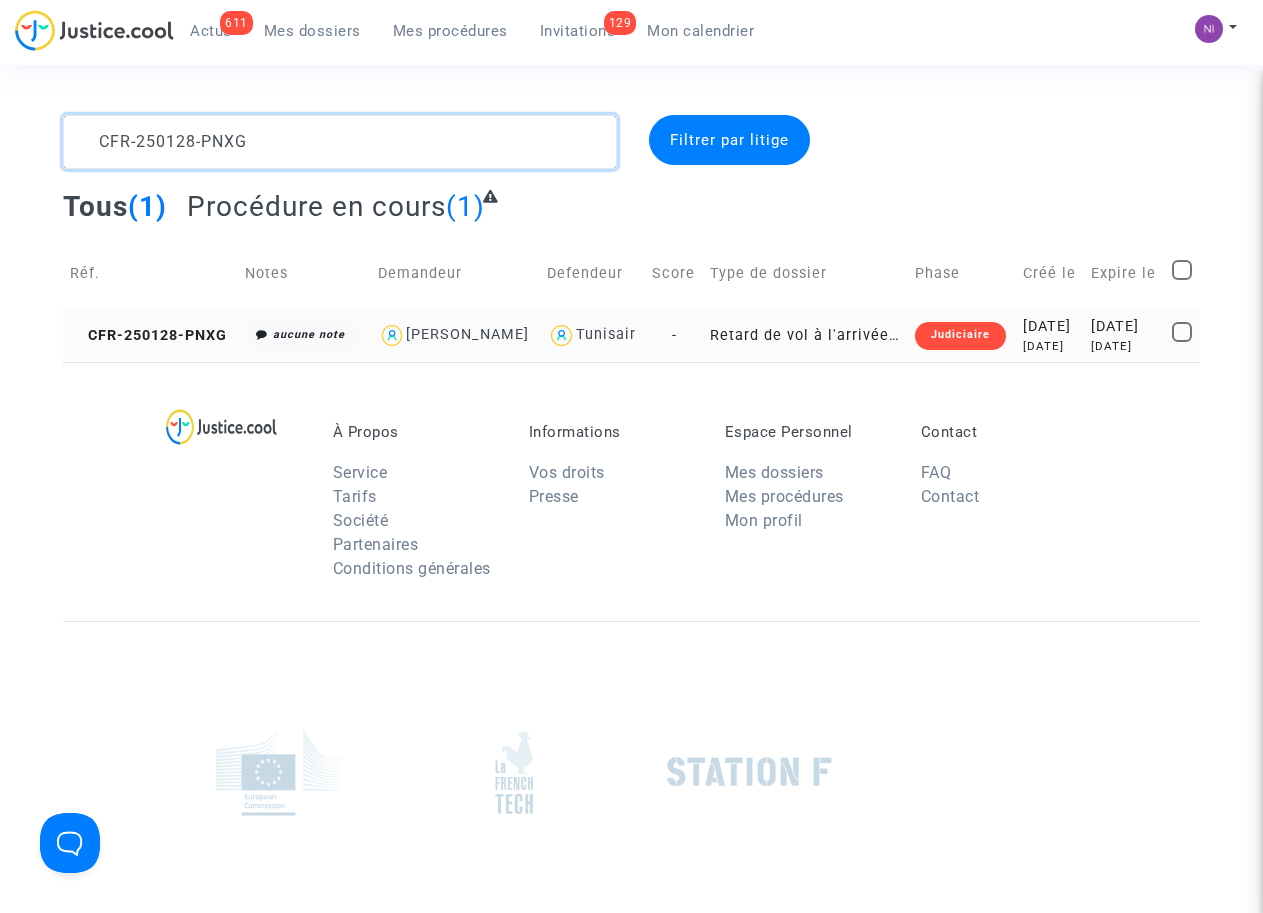
type textarea "CFR-250128-PNXG"
click at [1111, 338] on div "[DATE]" at bounding box center [1124, 327] width 67 height 22
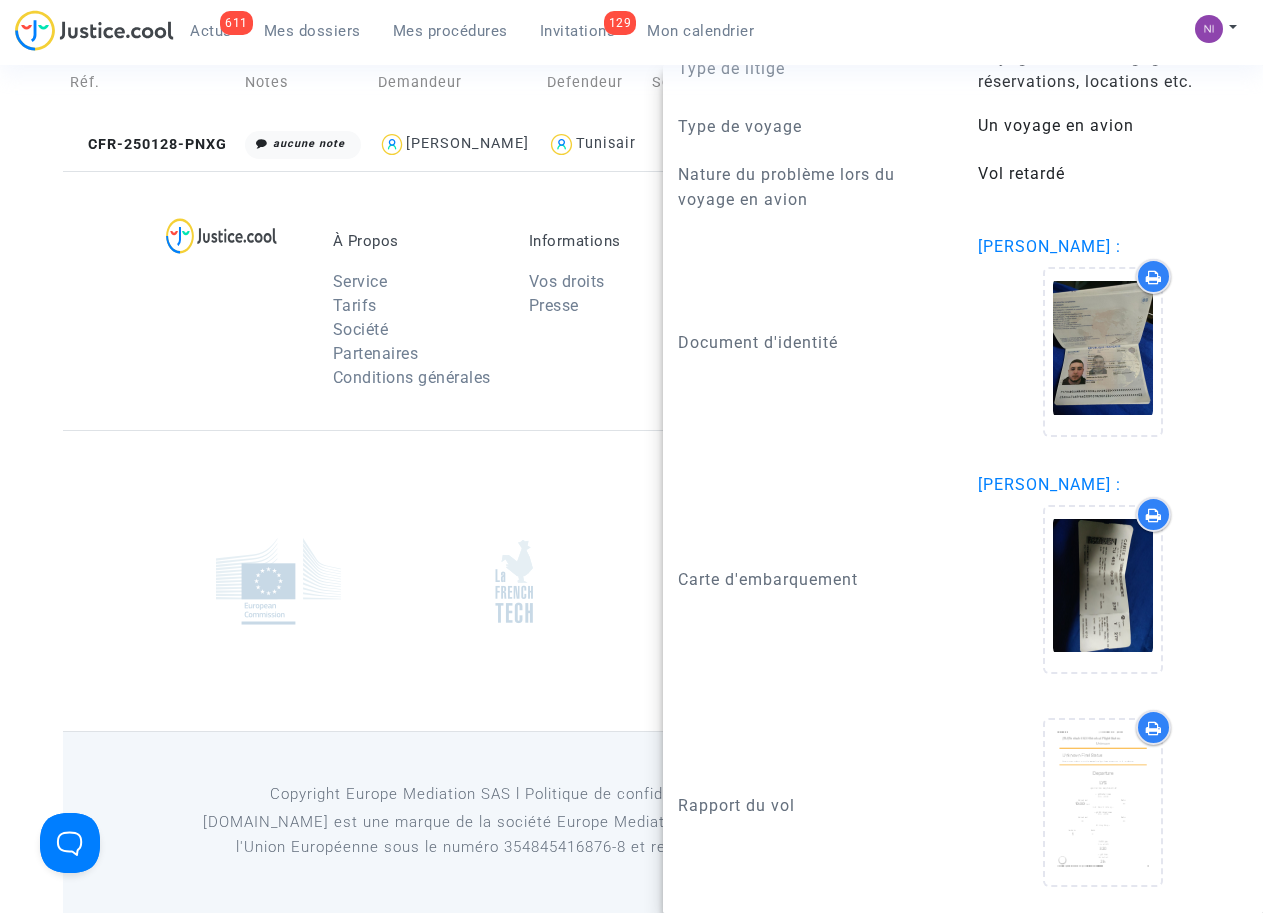
scroll to position [230, 0]
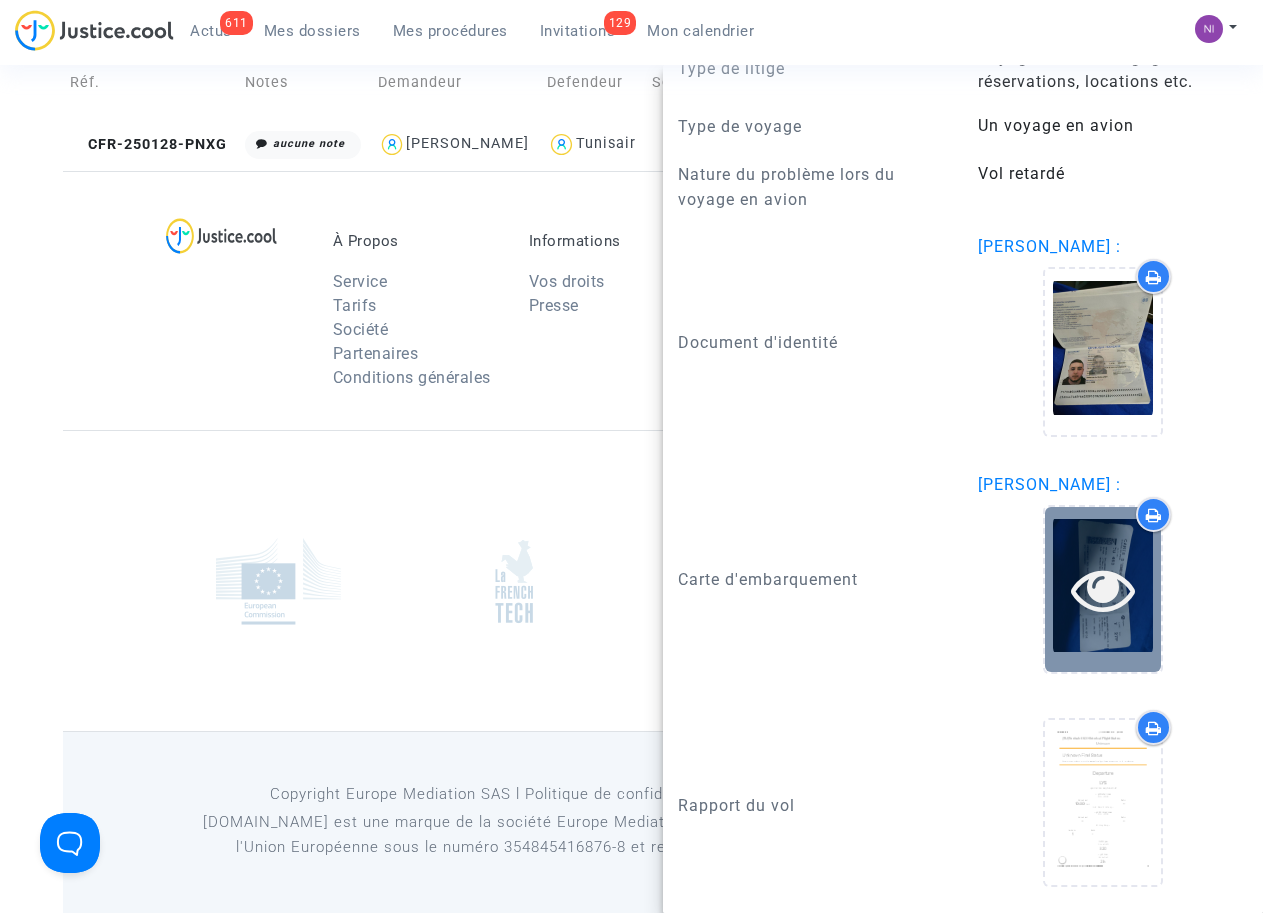
click at [1100, 592] on icon at bounding box center [1103, 589] width 65 height 64
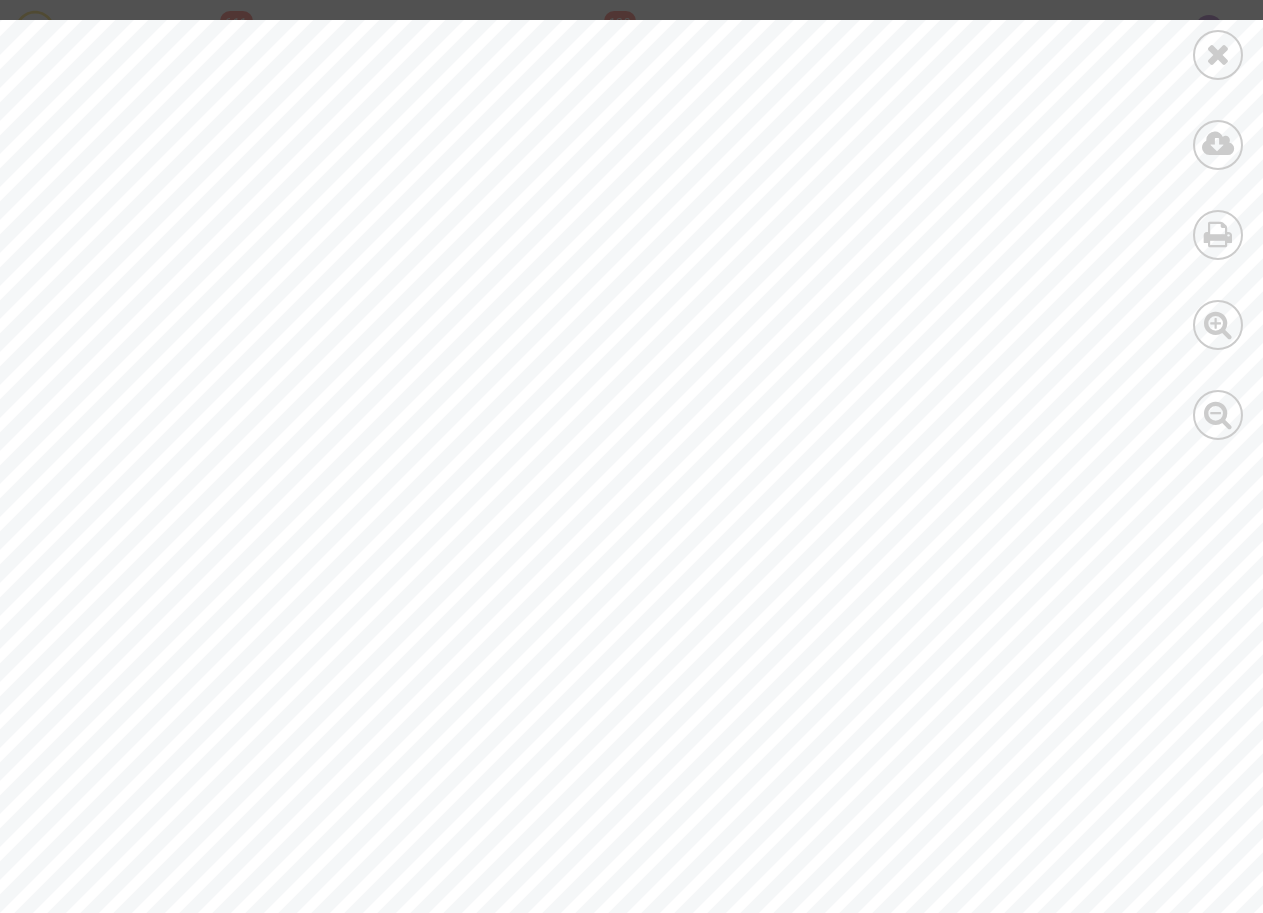
scroll to position [773, 0]
click at [1202, 49] on div at bounding box center [1218, 55] width 50 height 50
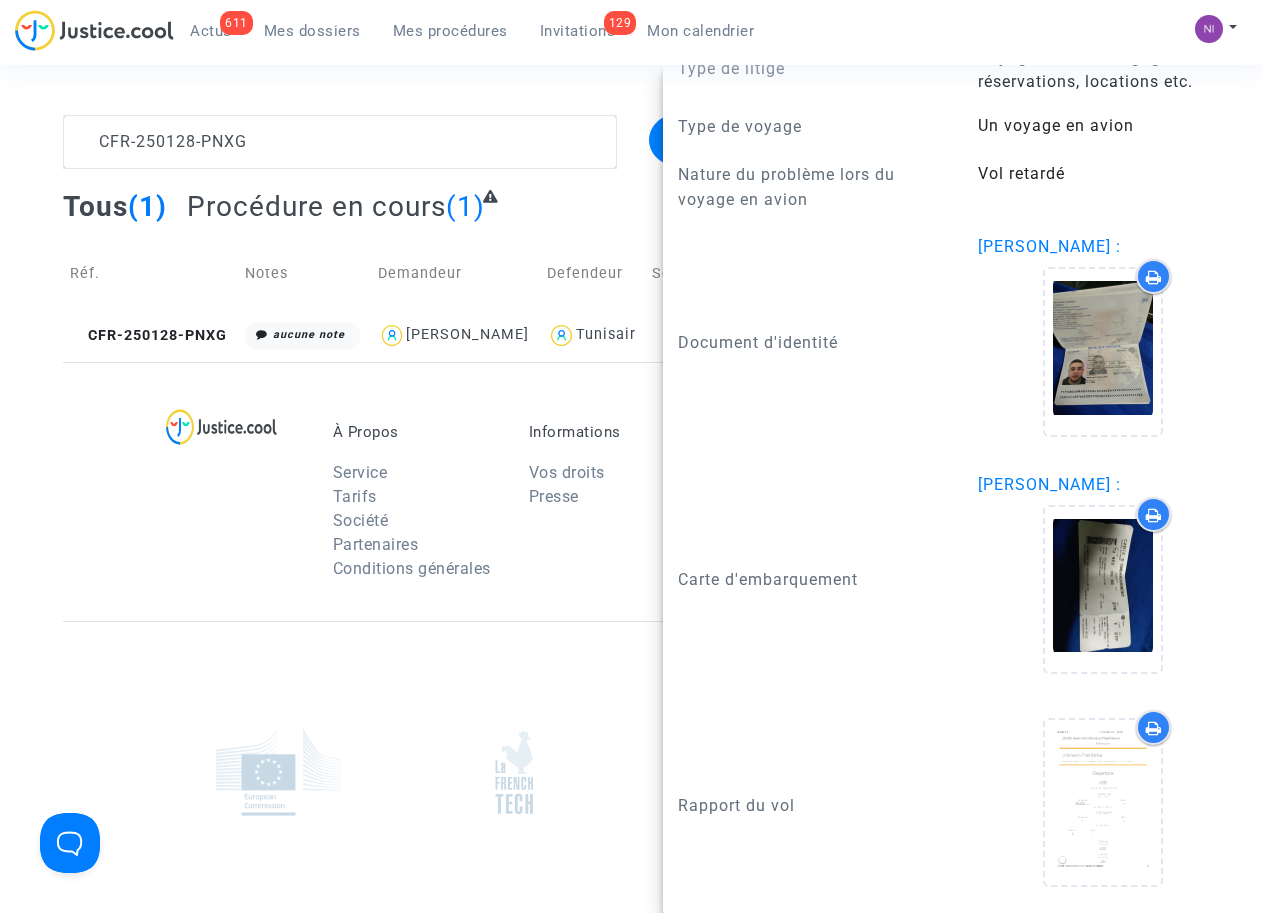
scroll to position [0, 0]
drag, startPoint x: 303, startPoint y: 142, endPoint x: 10, endPoint y: 115, distance: 294.2
click at [10, 115] on div "CFR-250128-PNXG Filtrer par litige Tous (1) Procédure en cours (1) Réf. Notes D…" at bounding box center [631, 238] width 1263 height 247
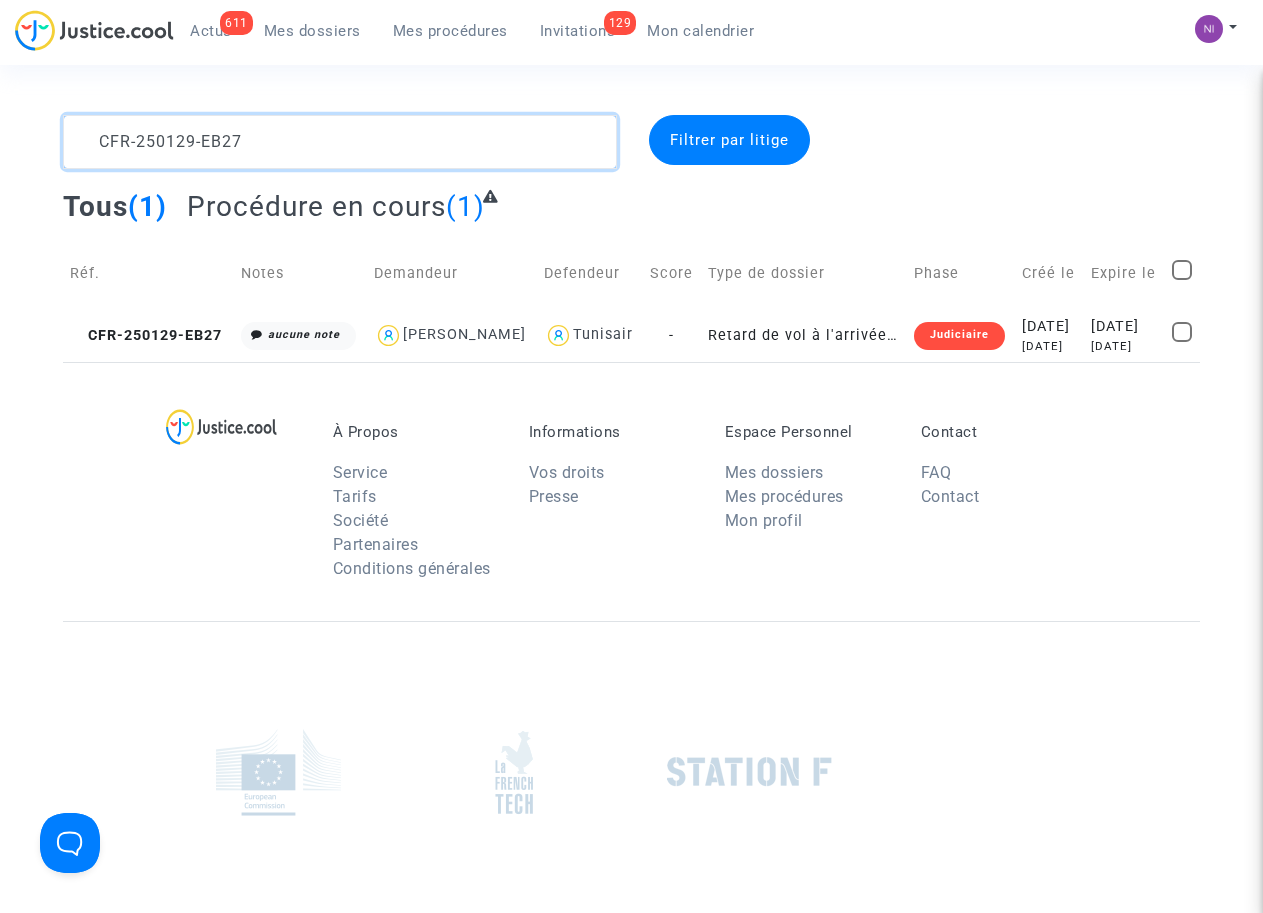
click at [285, 133] on textarea at bounding box center [339, 142] width 553 height 54
type textarea "CFR-250129-EB27"
click at [1084, 336] on td "[DATE] [DATE]" at bounding box center [1124, 335] width 81 height 53
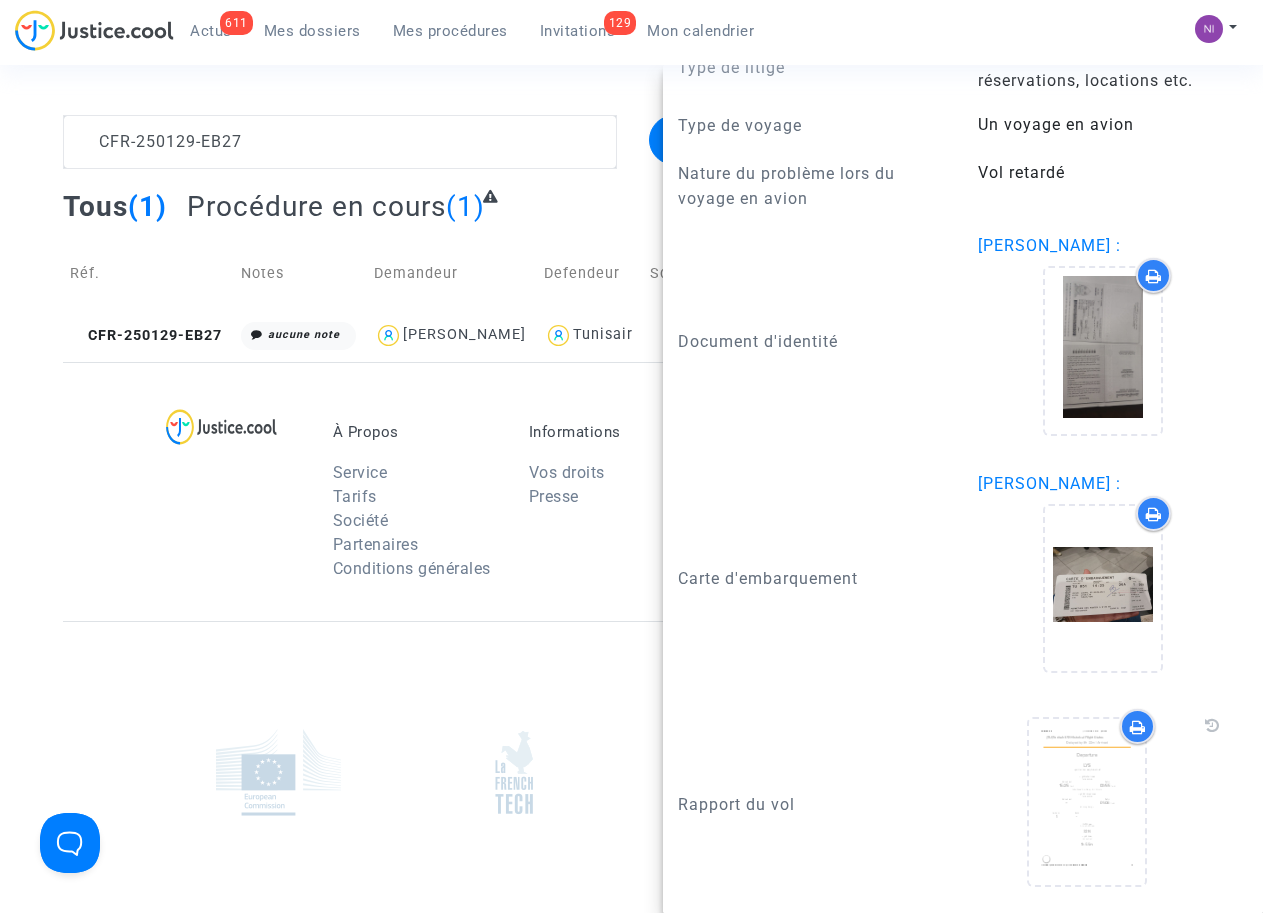
scroll to position [2021, 0]
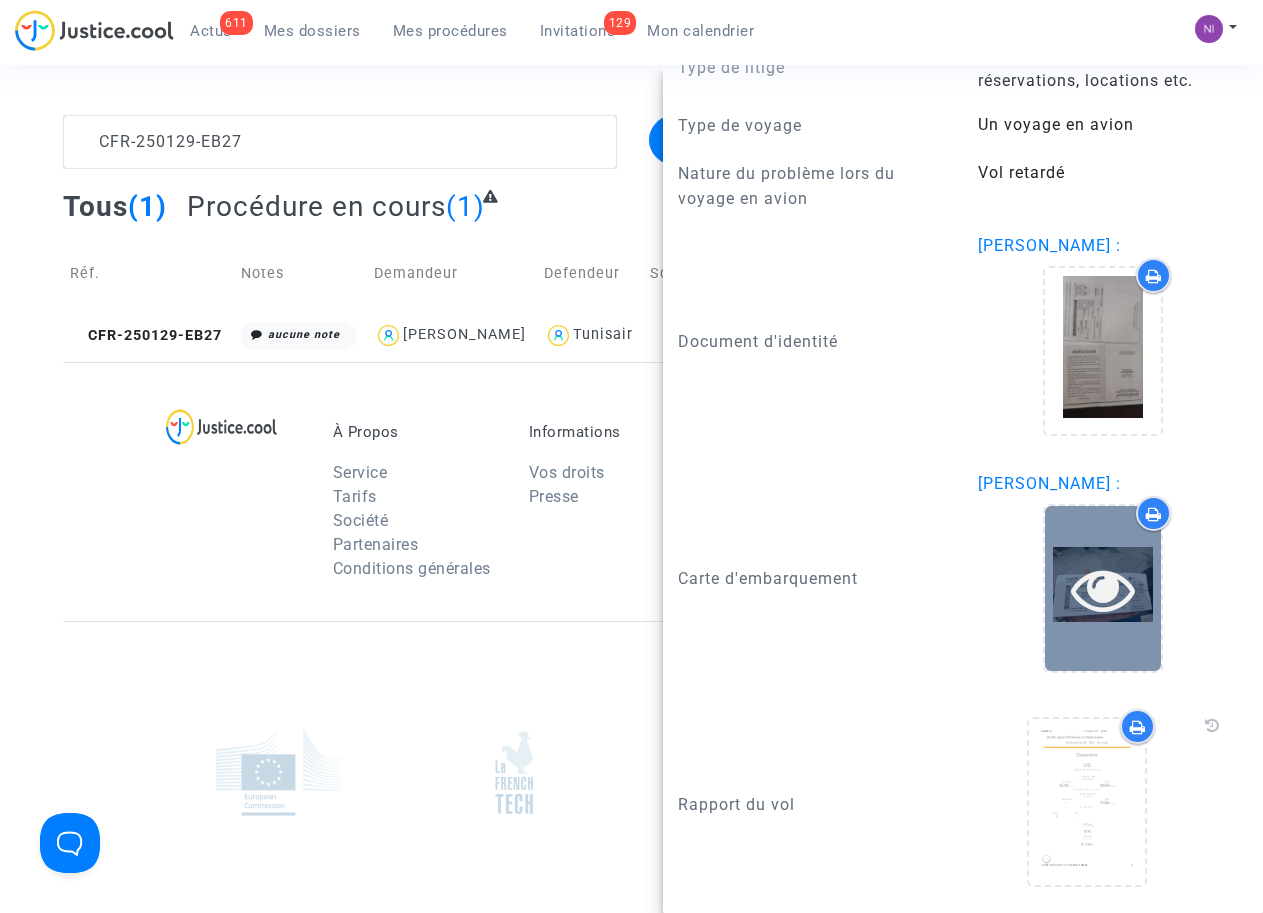
click at [1083, 587] on icon at bounding box center [1103, 589] width 65 height 64
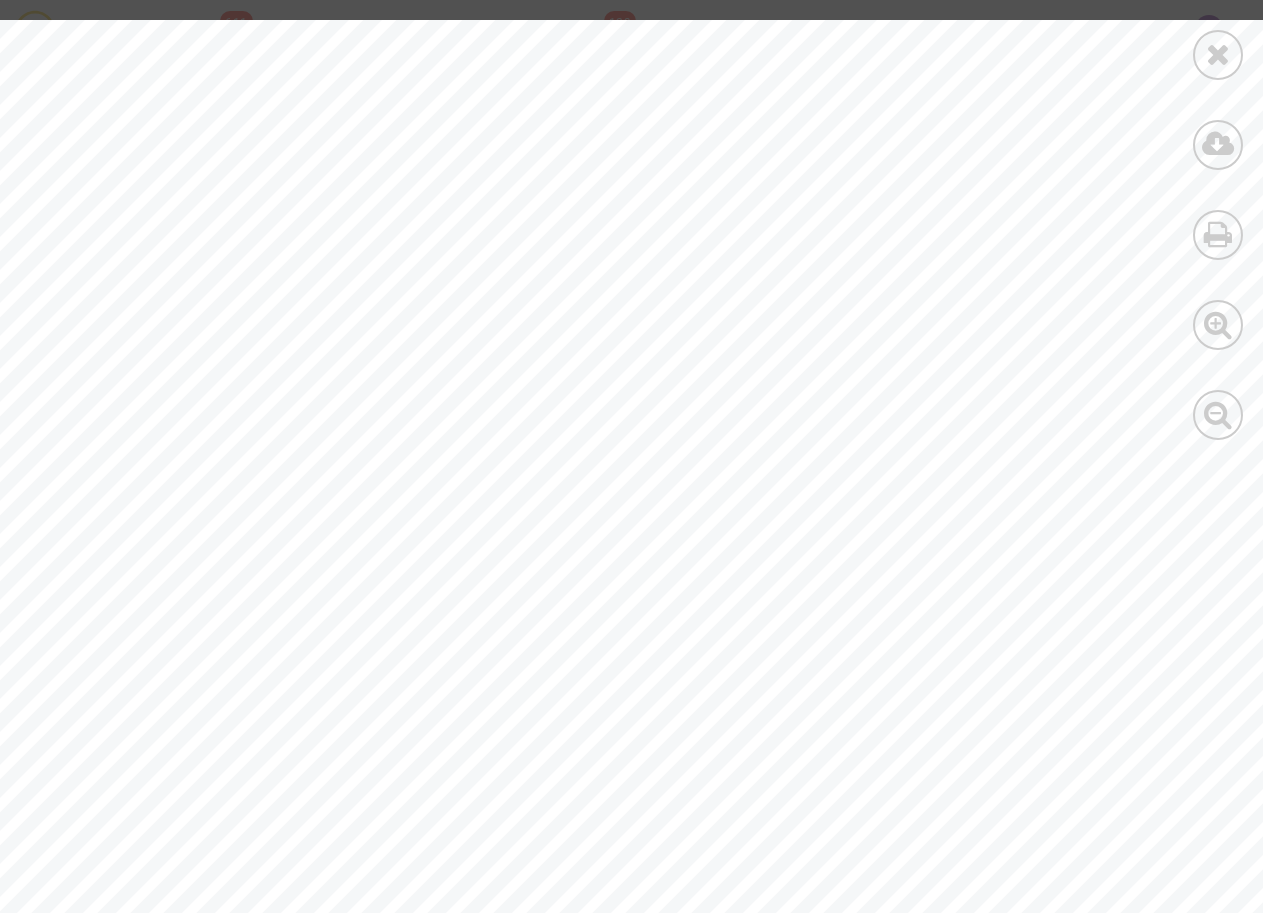
scroll to position [128, 0]
